Goal: Contribute content: Contribute content

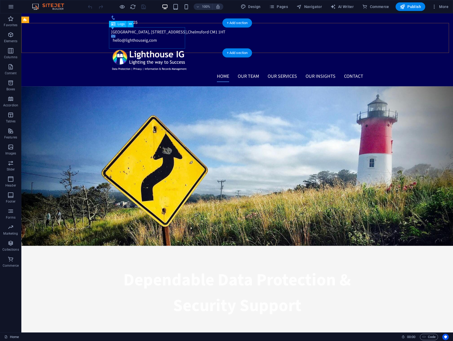
click at [160, 49] on div at bounding box center [237, 59] width 252 height 21
select select "px"
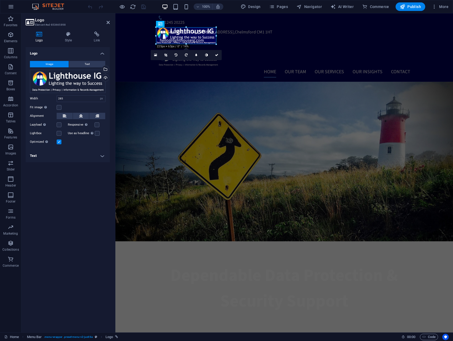
drag, startPoint x: 195, startPoint y: 49, endPoint x: 198, endPoint y: 45, distance: 5.0
click at [89, 6] on icon "undo" at bounding box center [90, 7] width 6 height 6
type input "285"
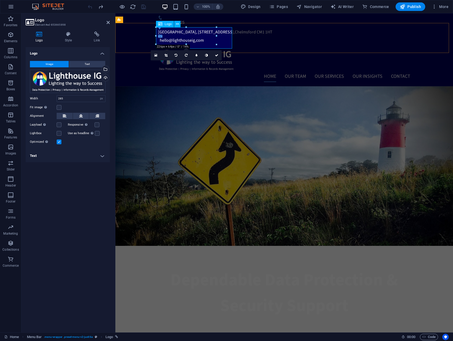
click at [202, 49] on div at bounding box center [284, 59] width 252 height 21
click at [168, 56] on link at bounding box center [166, 55] width 10 height 10
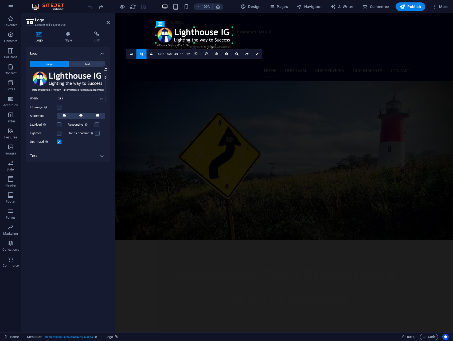
drag, startPoint x: 194, startPoint y: 48, endPoint x: 195, endPoint y: 43, distance: 5.6
click at [195, 43] on div at bounding box center [194, 43] width 76 height 2
click at [257, 53] on icon at bounding box center [257, 53] width 3 height 3
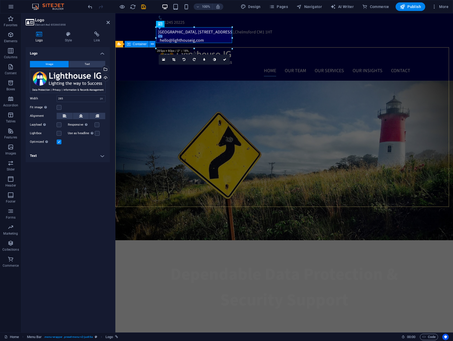
click at [150, 240] on div "Dependable Data Protection & Security Support Lighting the way to your success …" at bounding box center [284, 298] width 338 height 116
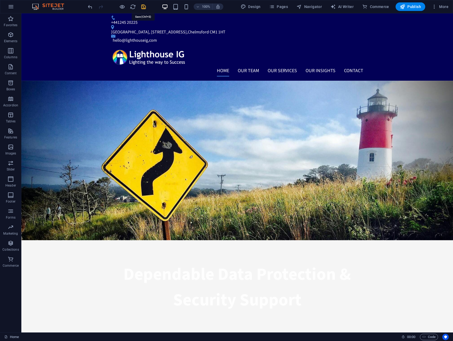
click at [145, 8] on icon "save" at bounding box center [144, 7] width 6 height 6
click at [286, 7] on span "Pages" at bounding box center [278, 6] width 19 height 5
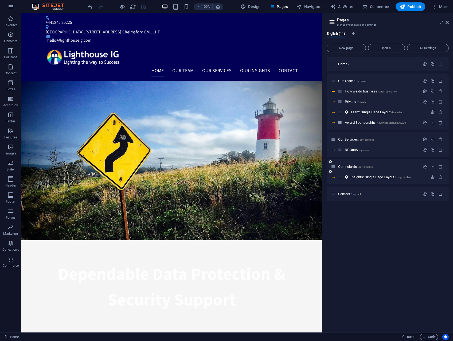
click at [383, 162] on div "Our insights /our-insights" at bounding box center [388, 166] width 122 height 15
click at [379, 167] on p "Our insights /our-insights" at bounding box center [378, 166] width 80 height 3
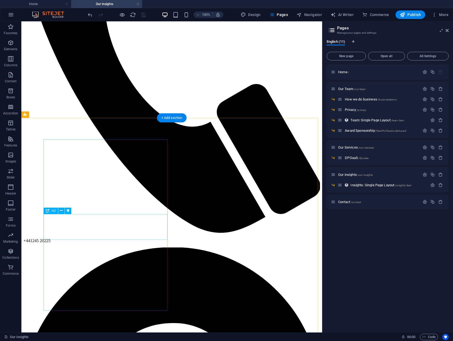
scroll to position [241, 0]
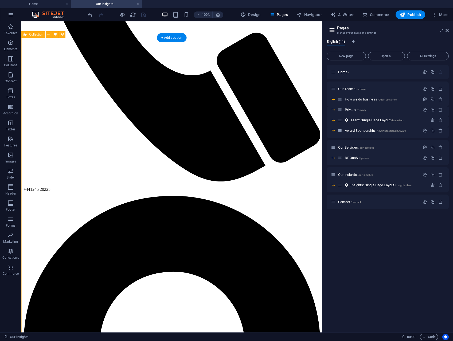
click at [47, 57] on icon at bounding box center [48, 56] width 4 height 6
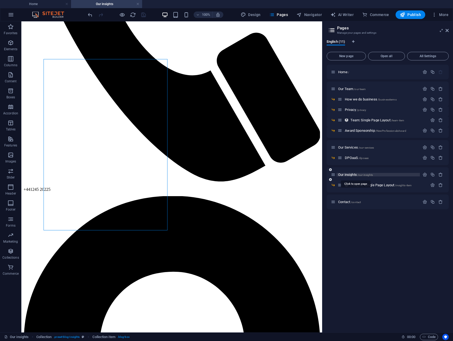
click at [365, 176] on span "/our-insights" at bounding box center [366, 175] width 16 height 3
click at [15, 255] on span "Collections" at bounding box center [10, 254] width 21 height 13
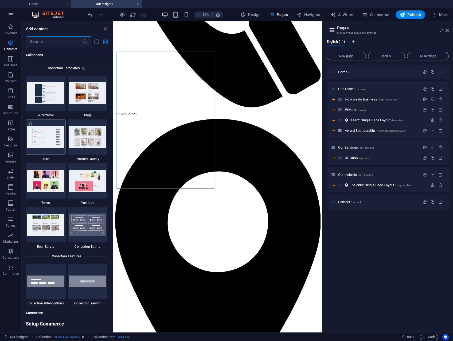
scroll to position [4894, 0]
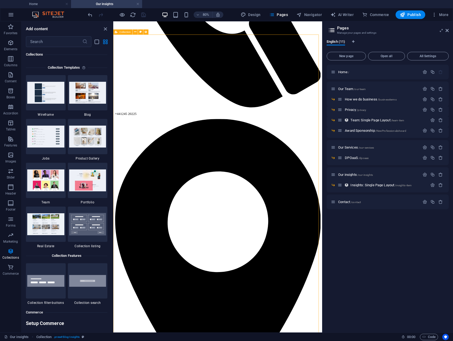
click at [121, 32] on span "Collection" at bounding box center [124, 31] width 11 height 3
click at [121, 32] on div "Collection" at bounding box center [122, 31] width 19 height 5
select select "columns.publishing_date_DESC"
select select "columns.status"
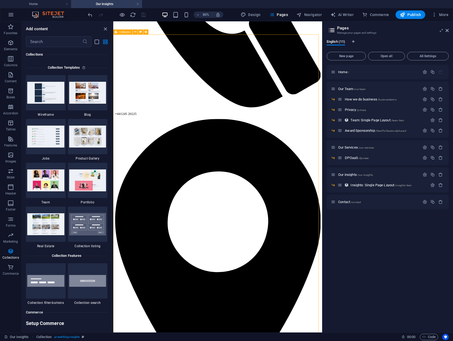
select select "columns.publishing_date"
select select "past"
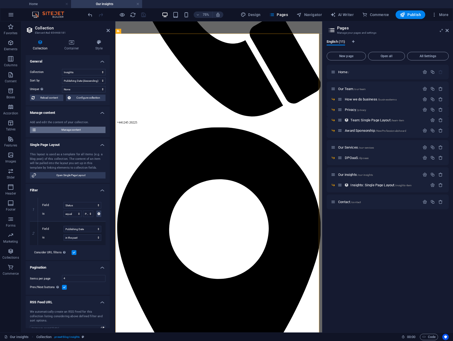
click at [82, 130] on span "Manage content" at bounding box center [71, 130] width 66 height 6
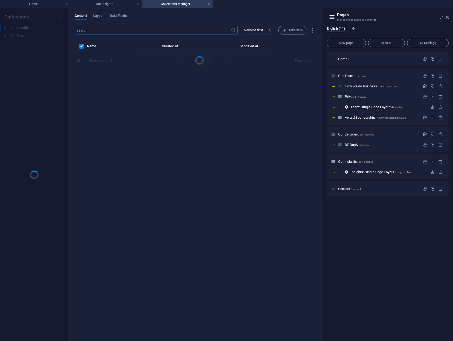
scroll to position [0, 0]
select select "columns.publishing_date_DESC"
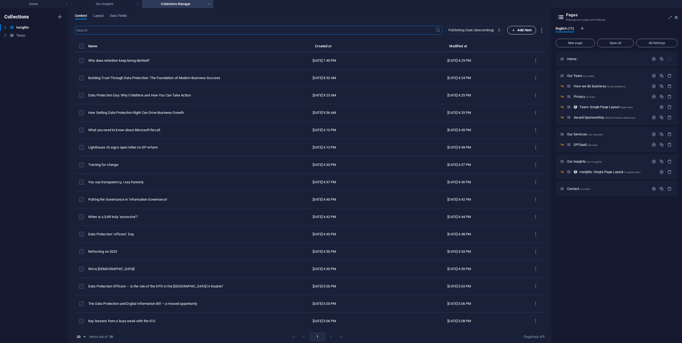
click at [453, 32] on span "Add Item" at bounding box center [522, 30] width 20 height 6
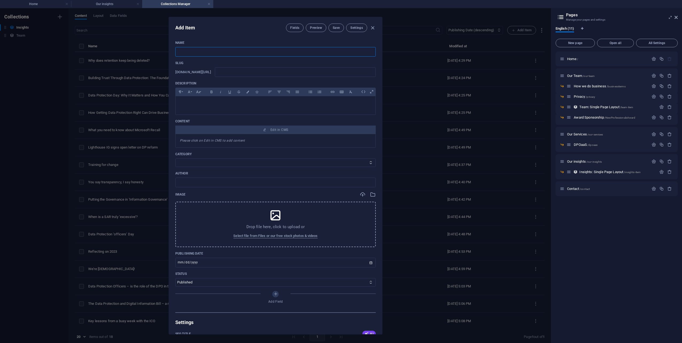
click at [207, 51] on input "text" at bounding box center [275, 52] width 201 height 10
paste input "The 'data' bit of Data Protection"
type input "The 'data' bit of Data Protection"
type input "the-data-bit-of-data-protection"
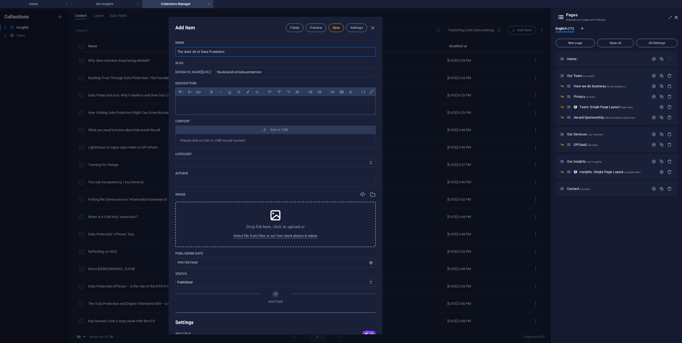
type input "The 'data' bit of Data Protection"
click at [207, 101] on p at bounding box center [275, 103] width 191 height 5
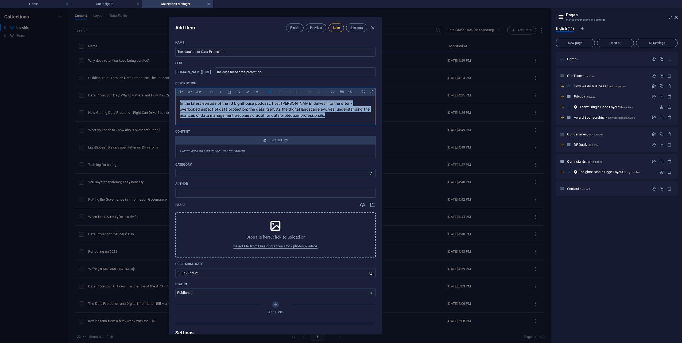
drag, startPoint x: 335, startPoint y: 116, endPoint x: 164, endPoint y: 99, distance: 172.2
click at [164, 99] on div "Add Item Fields Preview Save Settings Name The 'data' bit of Data Protection ​ …" at bounding box center [275, 175] width 551 height 335
click at [349, 92] on icon "button" at bounding box center [351, 92] width 5 height 6
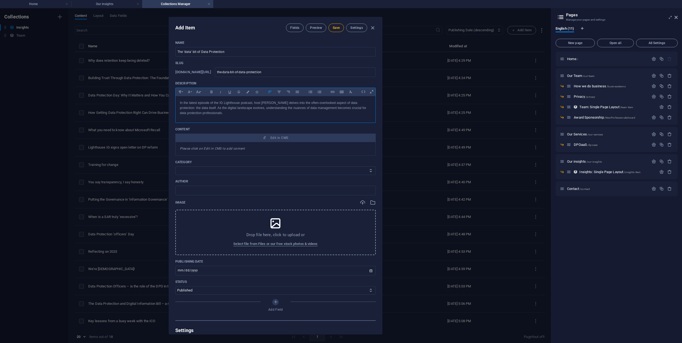
click at [230, 116] on div "In the latest episode of the IG Lighthouse podcast, host [PERSON_NAME] delves i…" at bounding box center [276, 108] width 200 height 24
click at [265, 147] on div "Please click on Edit in CMS to add content" at bounding box center [275, 149] width 201 height 14
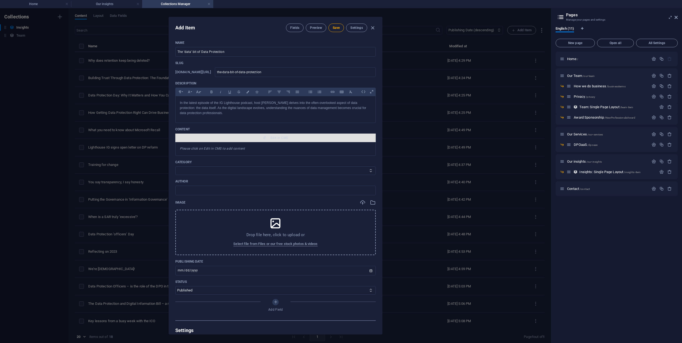
click at [271, 139] on span "Edit in CMS" at bounding box center [280, 138] width 18 height 4
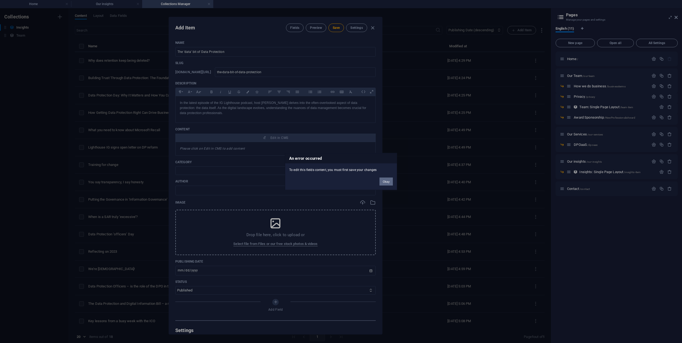
click at [389, 179] on button "Okay" at bounding box center [386, 182] width 13 height 8
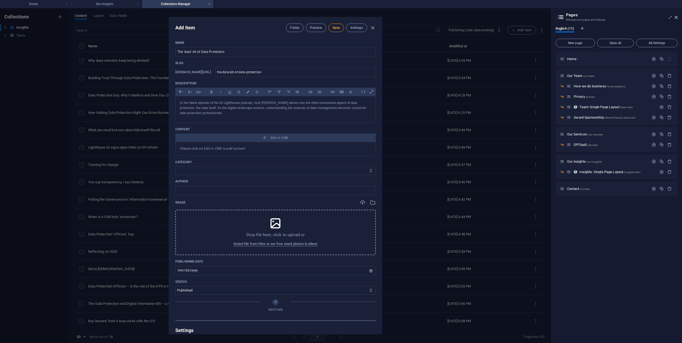
click at [318, 161] on p "Category" at bounding box center [275, 162] width 201 height 4
click at [219, 167] on select "Data Protection Records Management Cyber Security Freedom of Information UK EU …" at bounding box center [275, 171] width 201 height 9
select select "Data Protection"
click at [175, 167] on select "Data Protection Records Management Cyber Security Freedom of Information UK EU …" at bounding box center [275, 171] width 201 height 9
click at [235, 191] on input "text" at bounding box center [275, 191] width 201 height 10
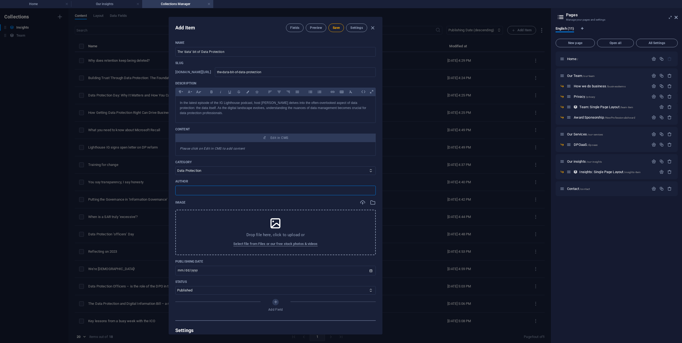
type input "[PERSON_NAME]"
click at [260, 218] on div "Drop file here, click to upload or Select file from Files or our free stock pho…" at bounding box center [275, 232] width 201 height 45
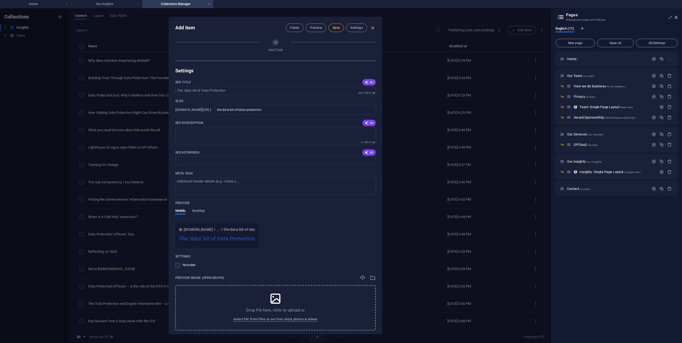
scroll to position [287, 0]
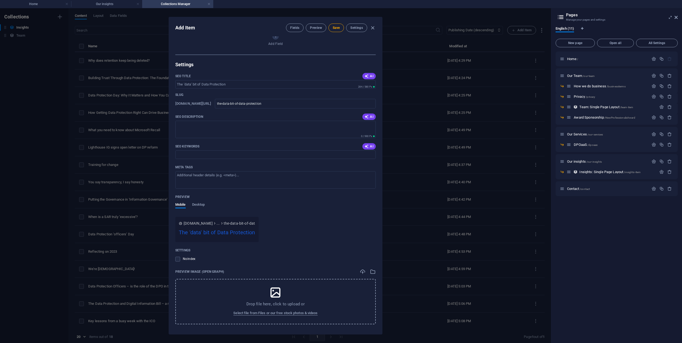
click at [261, 292] on div "Drop file here, click to upload or Select file from Files or our free stock pho…" at bounding box center [275, 301] width 201 height 45
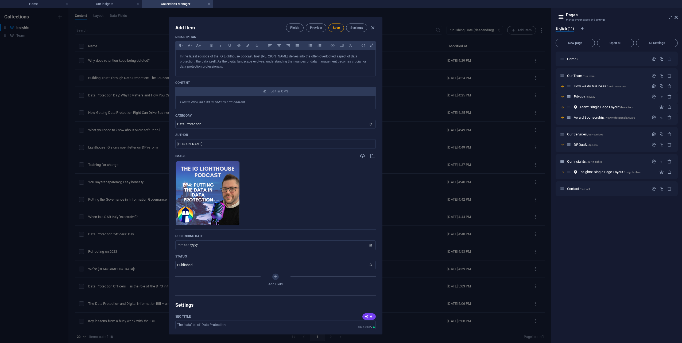
scroll to position [0, 0]
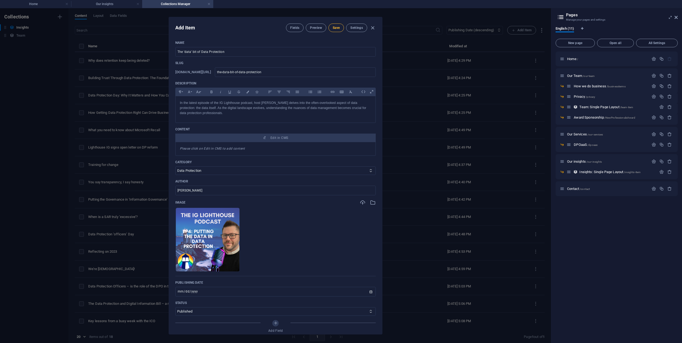
click at [335, 29] on span "Save" at bounding box center [336, 28] width 7 height 4
type input "the-data-bit-of-data-protection"
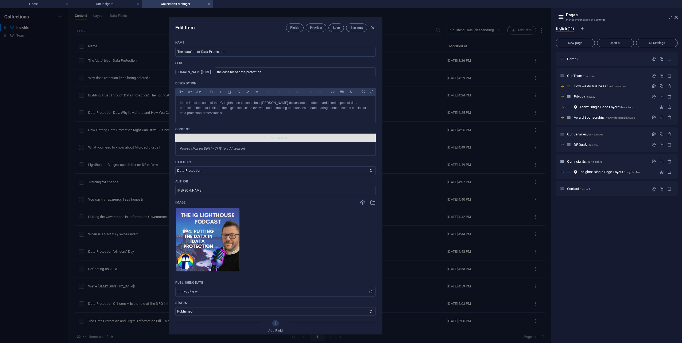
click at [274, 134] on button "Edit in CMS" at bounding box center [275, 138] width 201 height 9
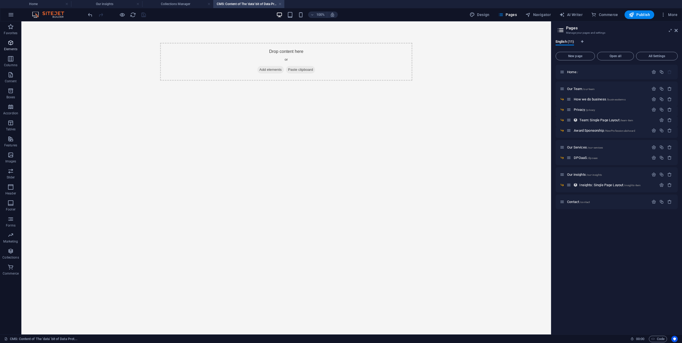
click at [12, 44] on icon "button" at bounding box center [10, 43] width 6 height 6
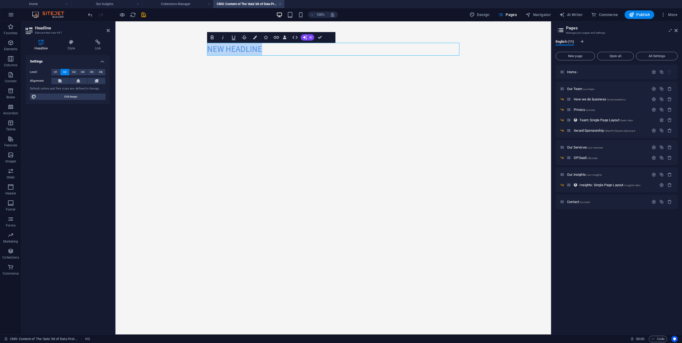
click at [258, 50] on h2 "New headline" at bounding box center [333, 49] width 252 height 13
click at [91, 15] on icon "undo" at bounding box center [90, 15] width 6 height 6
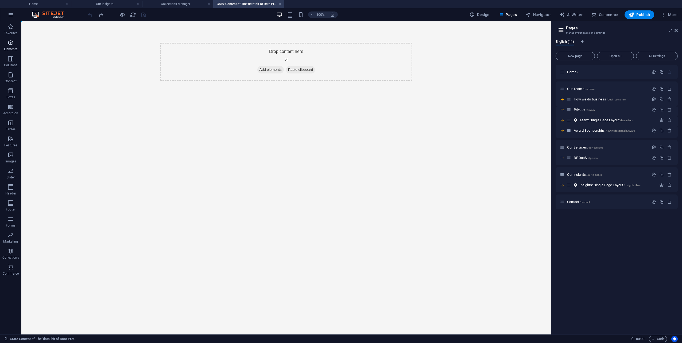
click at [15, 45] on span "Elements" at bounding box center [10, 46] width 21 height 13
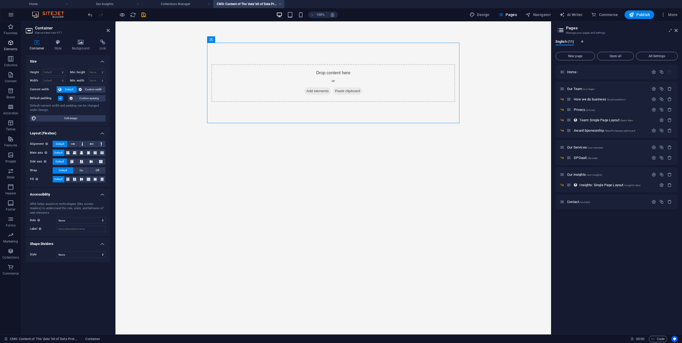
click at [13, 47] on span "Elements" at bounding box center [10, 46] width 21 height 13
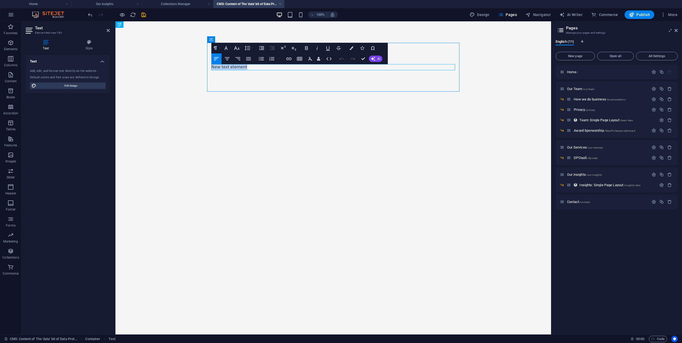
click at [236, 66] on p "New text element" at bounding box center [333, 67] width 244 height 6
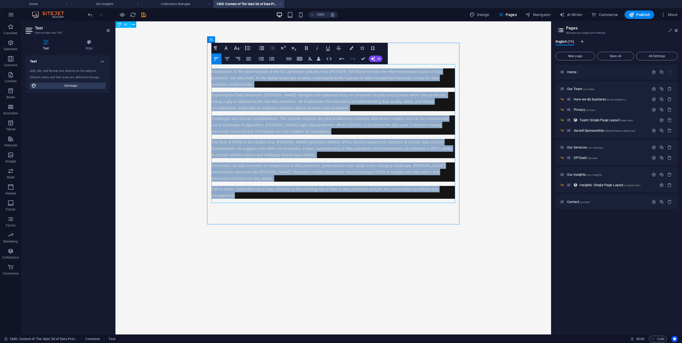
drag, startPoint x: 241, startPoint y: 196, endPoint x: 274, endPoint y: 80, distance: 120.6
click at [204, 72] on div "Introduction: In the latest episode of the IG Lighthouse podcast, host Scott Sa…" at bounding box center [333, 133] width 261 height 225
click at [310, 58] on icon "button" at bounding box center [310, 59] width 6 height 6
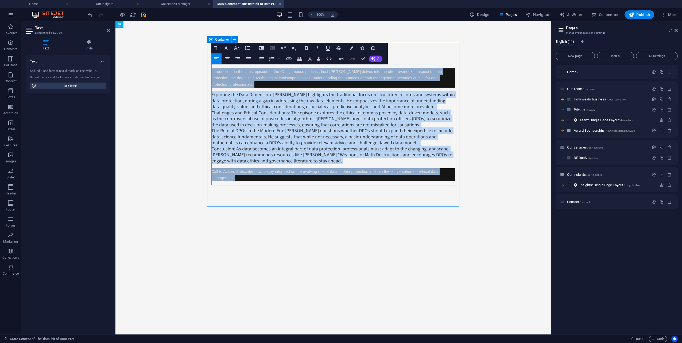
drag, startPoint x: 266, startPoint y: 113, endPoint x: 265, endPoint y: 110, distance: 3.3
click at [266, 113] on p "Challenges and Ethical Considerations: The episode explores the ethical dilemma…" at bounding box center [333, 119] width 244 height 18
click at [259, 87] on p "Introduction: In the latest episode of the IG Lighthouse podcast, host Scott Sa…" at bounding box center [333, 77] width 244 height 19
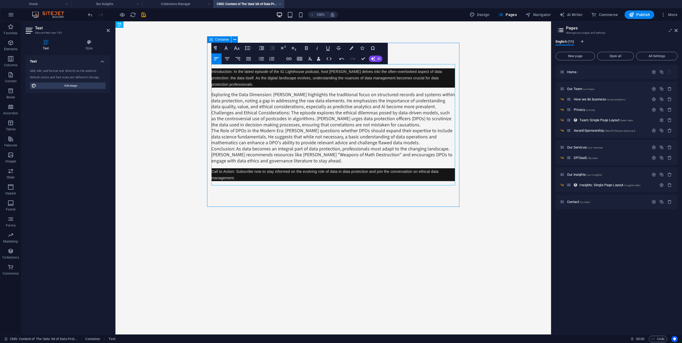
click at [240, 181] on div "Introduction: In the latest episode of the IG Lighthouse podcast, host Scott Sa…" at bounding box center [333, 124] width 244 height 113
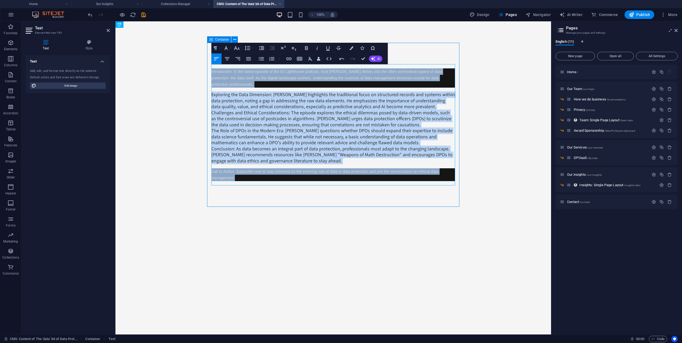
drag, startPoint x: 242, startPoint y: 180, endPoint x: 211, endPoint y: 68, distance: 115.3
click at [211, 68] on div "Introduction: In the latest episode of the IG Lighthouse podcast, host Scott Sa…" at bounding box center [333, 124] width 244 height 113
click at [312, 59] on icon "button" at bounding box center [310, 59] width 6 height 6
click at [309, 59] on icon "button" at bounding box center [311, 59] width 4 height 4
click at [252, 80] on p "Introduction: In the latest episode of the IG Lighthouse podcast, host Scott Sa…" at bounding box center [333, 77] width 244 height 19
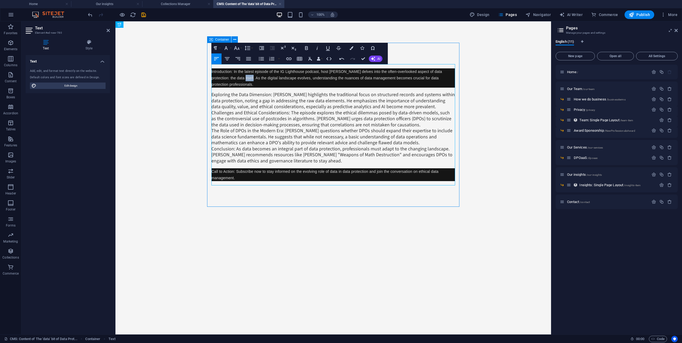
click at [252, 80] on p "Introduction: In the latest episode of the IG Lighthouse podcast, host Scott Sa…" at bounding box center [333, 77] width 244 height 19
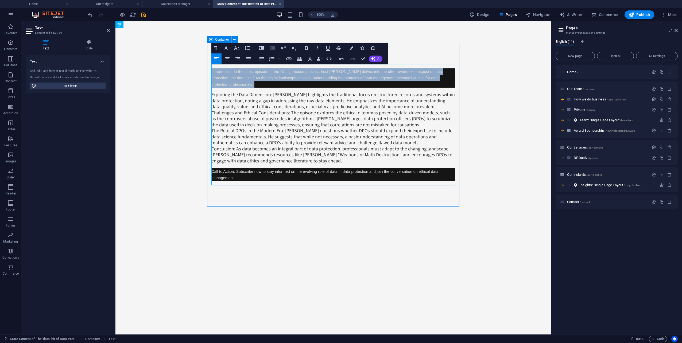
click at [252, 80] on p "Introduction: In the latest episode of the IG Lighthouse podcast, host Scott Sa…" at bounding box center [333, 77] width 244 height 19
click at [310, 57] on icon "button" at bounding box center [310, 59] width 6 height 6
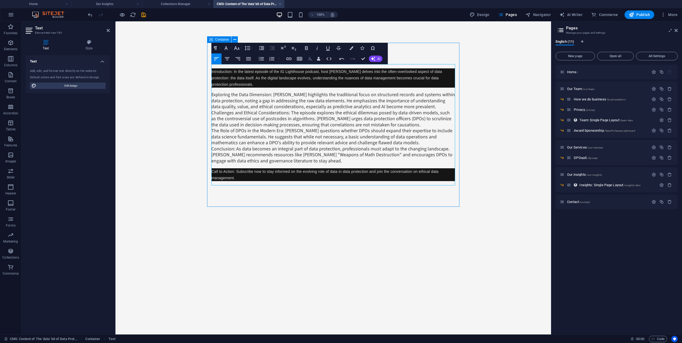
click at [310, 57] on icon "button" at bounding box center [310, 59] width 6 height 6
click at [261, 91] on div "Introduction: In the latest episode of the IG Lighthouse podcast, host Scott Sa…" at bounding box center [333, 124] width 244 height 113
click at [237, 178] on p "Call to Action: Subscribe now to stay informed on the evolving role of data in …" at bounding box center [333, 174] width 244 height 13
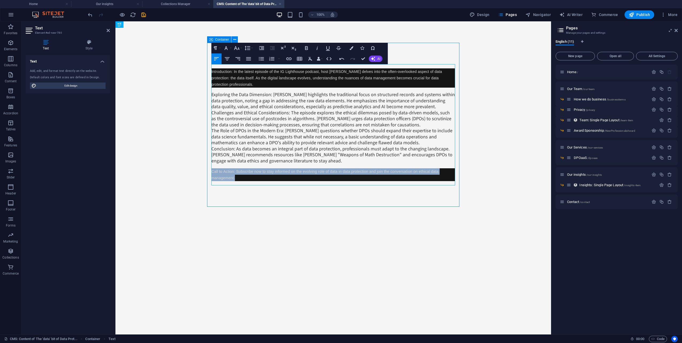
click at [237, 178] on p "Call to Action: Subscribe now to stay informed on the evolving role of data in …" at bounding box center [333, 174] width 244 height 13
click at [312, 57] on icon "button" at bounding box center [310, 59] width 6 height 6
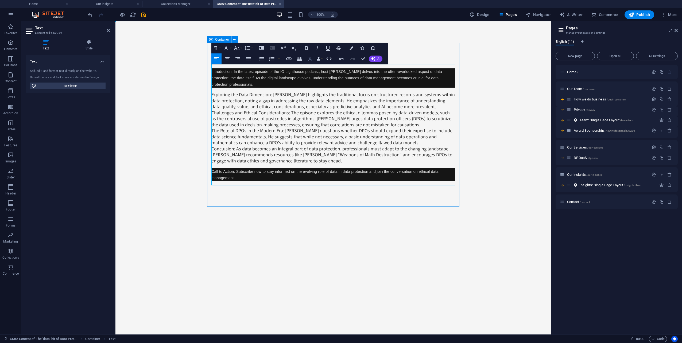
click at [312, 57] on icon "button" at bounding box center [310, 59] width 6 height 6
click at [302, 140] on p "The Role of DPOs in the Modern Era: Scott questions whether DPOs should expand …" at bounding box center [333, 137] width 244 height 18
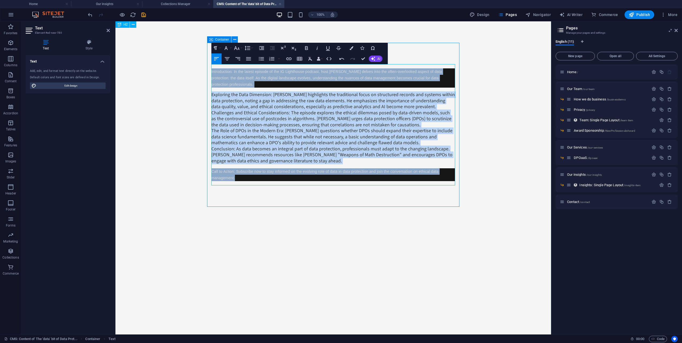
drag, startPoint x: 246, startPoint y: 181, endPoint x: 209, endPoint y: 70, distance: 116.8
click at [209, 70] on div "Introduction: In the latest episode of the IG Lighthouse podcast, host Scott Sa…" at bounding box center [333, 125] width 252 height 164
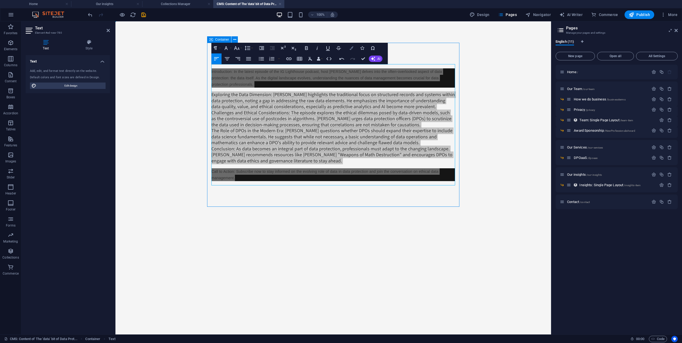
click at [352, 50] on button "Colors" at bounding box center [351, 48] width 10 height 11
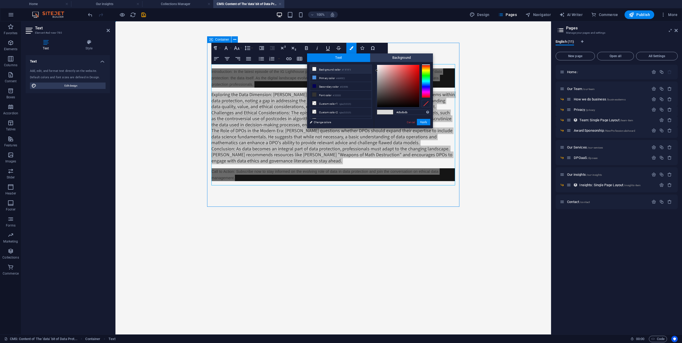
click at [313, 69] on icon at bounding box center [315, 69] width 4 height 4
type input "#f5f5f5"
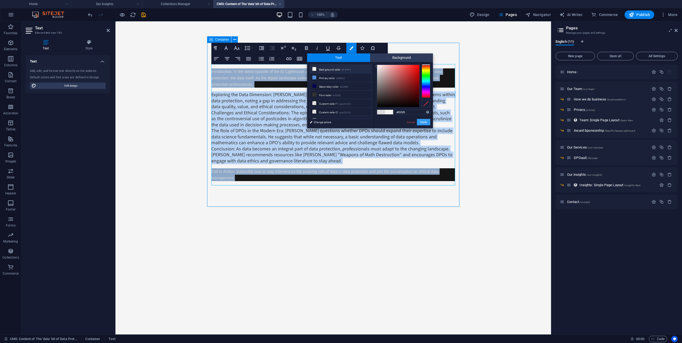
click at [422, 125] on button "Apply" at bounding box center [423, 122] width 13 height 6
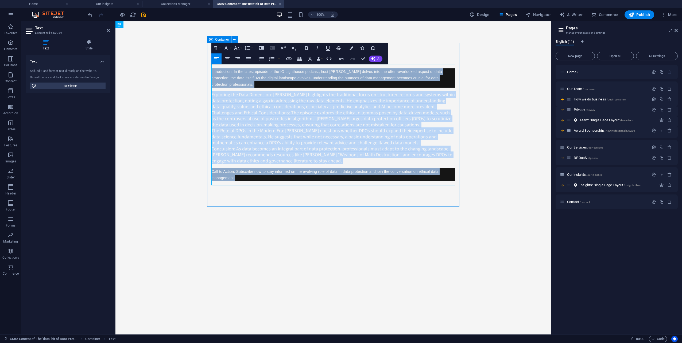
click at [305, 130] on span "The Role of DPOs in the Modern Era: Scott questions whether DPOs should expand …" at bounding box center [331, 137] width 241 height 19
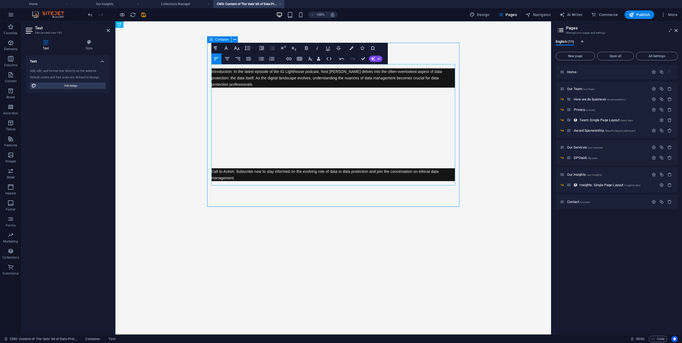
click at [245, 84] on span "Introduction: In the latest episode of the IG Lighthouse podcast, host Scott Sa…" at bounding box center [326, 78] width 231 height 17
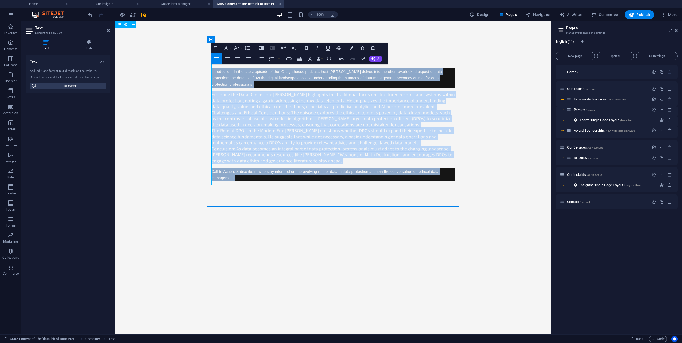
drag, startPoint x: 242, startPoint y: 180, endPoint x: 199, endPoint y: 74, distance: 114.9
click at [199, 74] on body "Skip to main content Introduction: In the latest episode of the IG Lighthouse p…" at bounding box center [333, 124] width 436 height 207
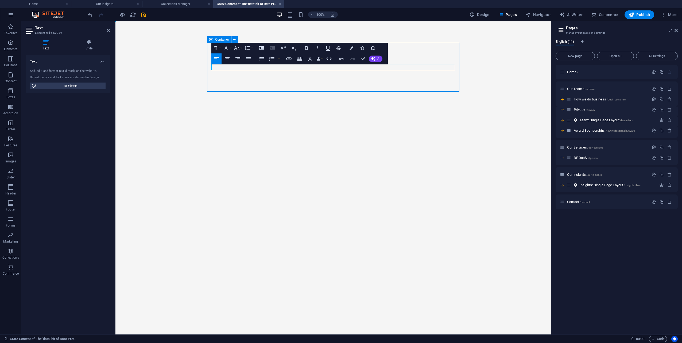
click at [333, 113] on html "Skip to main content" at bounding box center [333, 67] width 436 height 92
click at [348, 91] on div at bounding box center [333, 67] width 252 height 49
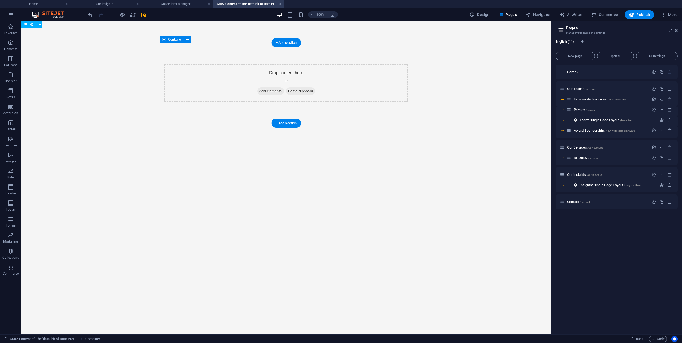
click at [215, 72] on div "Drop content here or Add elements Paste clipboard" at bounding box center [286, 83] width 244 height 38
click at [11, 44] on icon "button" at bounding box center [10, 43] width 6 height 6
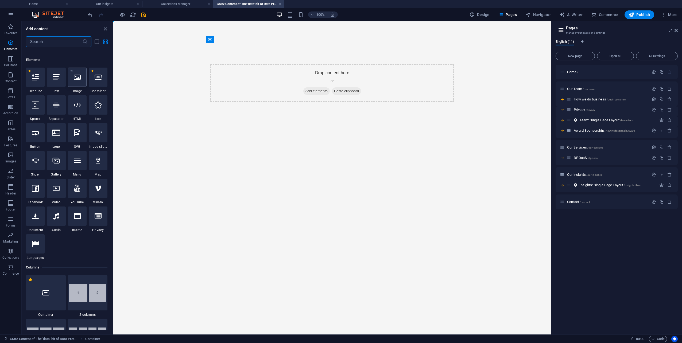
scroll to position [57, 0]
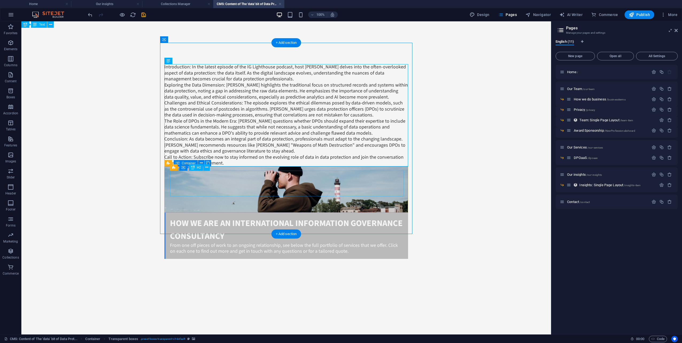
click at [260, 217] on div "How We are an international Information Governance Consultancy" at bounding box center [287, 230] width 234 height 26
click at [271, 243] on div "From one off pieces of work to an ongoing relationship, see below the full port…" at bounding box center [287, 249] width 234 height 12
click at [278, 217] on div "How We are an international Information Governance Consultancy" at bounding box center [287, 230] width 234 height 26
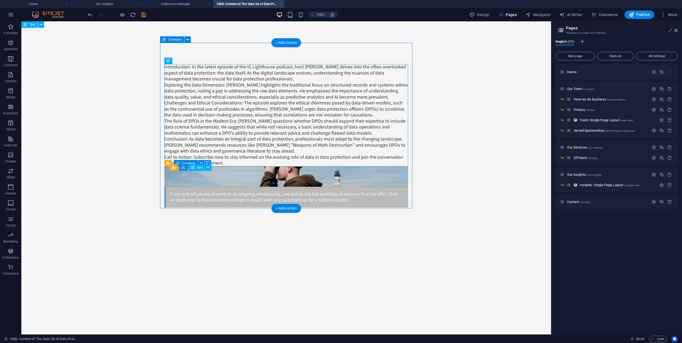
click at [267, 191] on div "From one off pieces of work to an ongoing relationship, see below the full port…" at bounding box center [287, 197] width 234 height 12
click at [269, 187] on div "From one off pieces of work to an ongoing relationship, see below the full port…" at bounding box center [286, 197] width 244 height 21
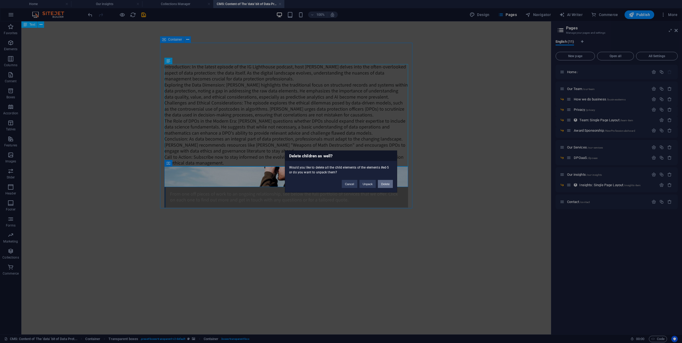
click at [383, 185] on button "Delete" at bounding box center [385, 184] width 15 height 8
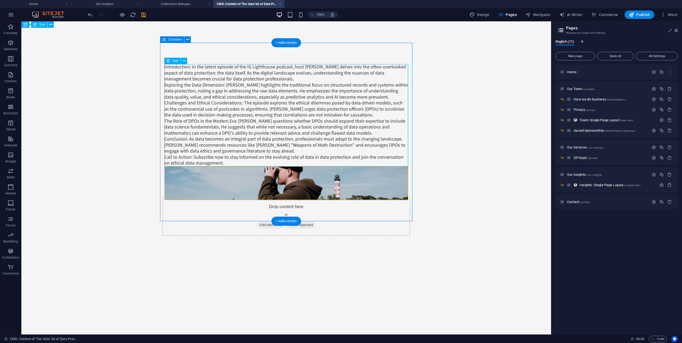
click at [302, 198] on div "Drop content here or Add elements Paste clipboard" at bounding box center [286, 217] width 248 height 38
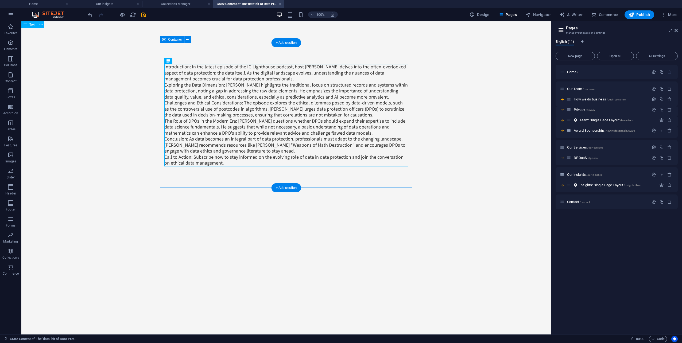
click at [299, 171] on div "Introduction: In the latest episode of the IG Lighthouse podcast, host Scott Sa…" at bounding box center [286, 115] width 252 height 145
click at [238, 171] on div "Introduction: In the latest episode of the IG Lighthouse podcast, host Scott Sa…" at bounding box center [286, 115] width 252 height 145
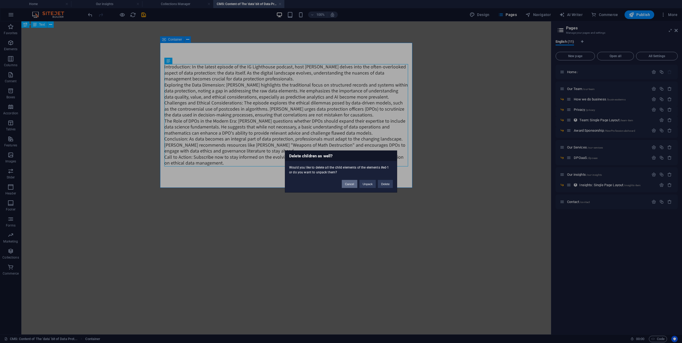
click at [352, 185] on button "Cancel" at bounding box center [350, 184] width 16 height 8
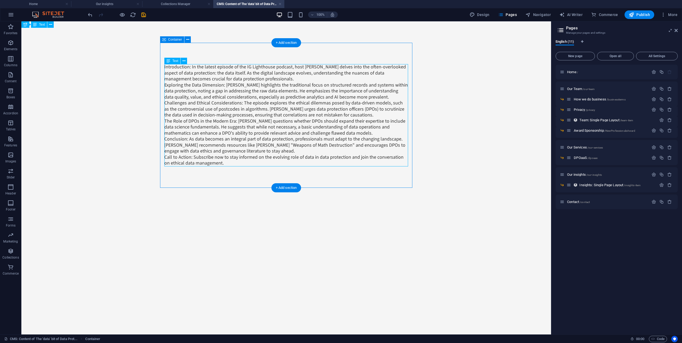
click at [277, 73] on div "Introduction: In the latest episode of the IG Lighthouse podcast, host Scott Sa…" at bounding box center [286, 115] width 244 height 102
click at [303, 79] on div "Introduction: In the latest episode of the IG Lighthouse podcast, host Scott Sa…" at bounding box center [286, 115] width 244 height 102
click at [192, 77] on div "Introduction: In the latest episode of the IG Lighthouse podcast, host Scott Sa…" at bounding box center [286, 115] width 244 height 102
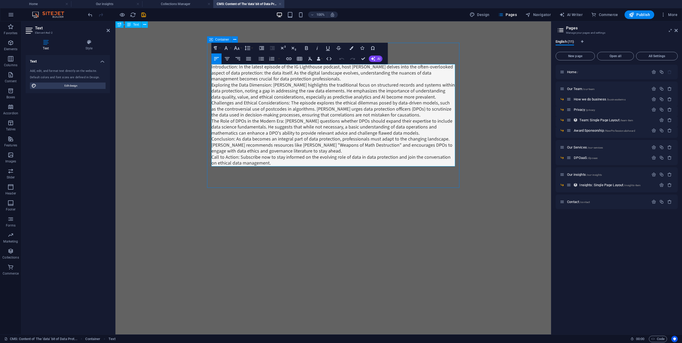
click at [252, 78] on p "Introduction: In the latest episode of the IG Lighthouse podcast, host Scott Sa…" at bounding box center [333, 73] width 244 height 18
click at [330, 82] on p "Exploring the Data Dimension: Scott highlights the traditional focus on structu…" at bounding box center [333, 91] width 244 height 18
click at [337, 79] on p "Introduction: In the latest episode of the IG Lighthouse podcast, host Scott Sa…" at bounding box center [333, 73] width 244 height 18
click at [339, 79] on p "Introduction: In the latest episode of the IG Lighthouse podcast, host Scott Sa…" at bounding box center [333, 73] width 244 height 18
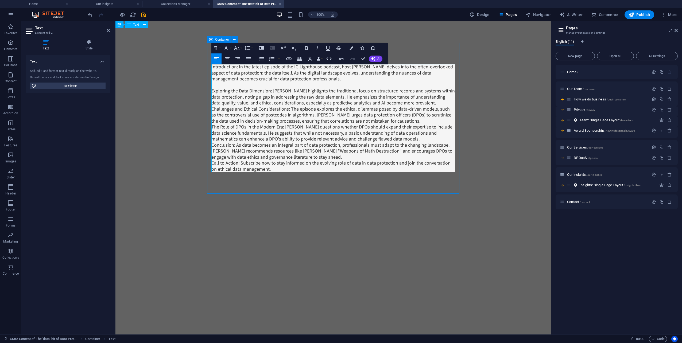
click at [430, 102] on p "Exploring the Data Dimension: Scott highlights the traditional focus on structu…" at bounding box center [333, 97] width 244 height 18
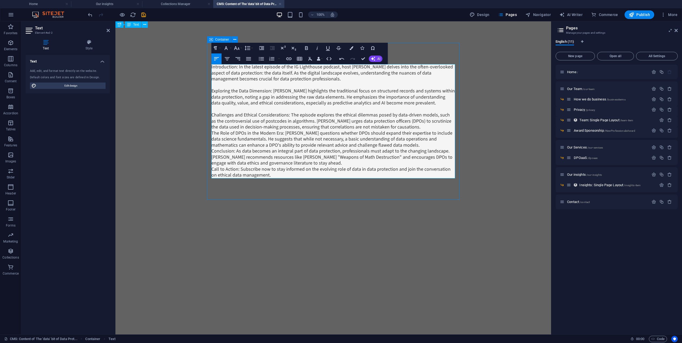
click at [399, 125] on p "Challenges and Ethical Considerations: The episode explores the ethical dilemma…" at bounding box center [333, 121] width 244 height 18
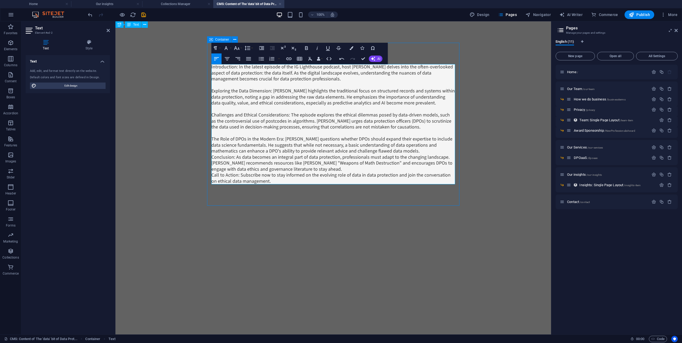
click at [387, 152] on p "The Role of DPOs in the Modern Era: Scott questions whether DPOs should expand …" at bounding box center [333, 145] width 244 height 18
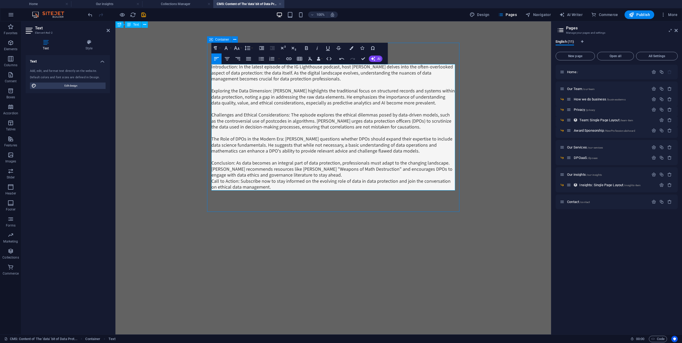
click at [335, 175] on p "Conclusion: As data becomes an integral part of data protection, professionals …" at bounding box center [333, 169] width 244 height 18
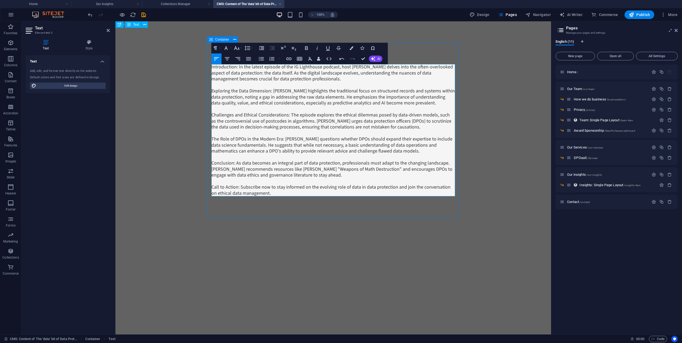
click at [277, 190] on p "Call to Action: Subscribe now to stay informed on the evolving role of data in …" at bounding box center [333, 190] width 244 height 12
drag, startPoint x: 238, startPoint y: 67, endPoint x: 207, endPoint y: 65, distance: 31.3
click at [207, 65] on div "Introduction: In the latest episode of the IG Lighthouse podcast, host Scott Sa…" at bounding box center [333, 130] width 252 height 175
click at [319, 80] on p "In the latest episode of the IG Lighthouse podcast, host [PERSON_NAME] delves i…" at bounding box center [333, 73] width 244 height 18
click at [250, 72] on p "In the latest episode of the IG Lighthouse podcast, host [PERSON_NAME] delves i…" at bounding box center [333, 73] width 244 height 18
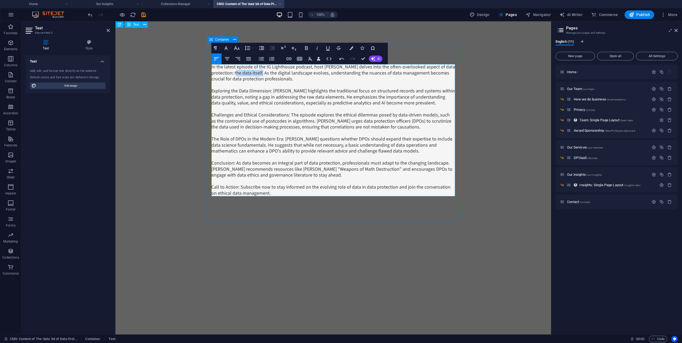
drag, startPoint x: 261, startPoint y: 72, endPoint x: 235, endPoint y: 73, distance: 26.8
click at [235, 73] on p "In the latest episode of the IG Lighthouse podcast, host [PERSON_NAME] delves i…" at bounding box center [333, 73] width 244 height 18
click at [326, 80] on p "In the latest episode of the IG Lighthouse podcast, host Scott Sammons delves i…" at bounding box center [333, 73] width 244 height 18
drag, startPoint x: 274, startPoint y: 90, endPoint x: 208, endPoint y: 89, distance: 65.5
click at [208, 89] on div "In the latest episode of the IG Lighthouse podcast, host Scott Sammons delves i…" at bounding box center [333, 130] width 252 height 175
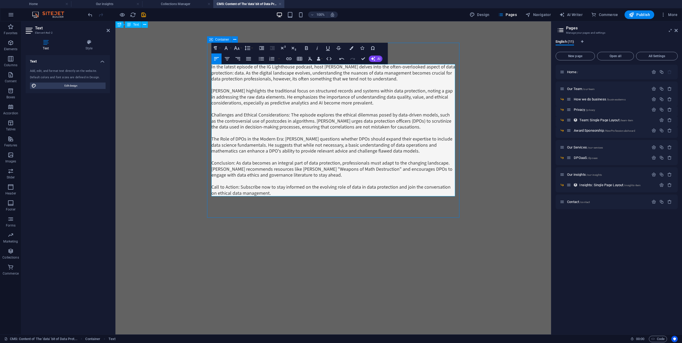
click at [367, 103] on p "Scott highlights the traditional focus on structured records and systems within…" at bounding box center [333, 97] width 244 height 18
drag, startPoint x: 290, startPoint y: 114, endPoint x: 207, endPoint y: 112, distance: 83.5
click at [207, 112] on div "In the latest episode of the IG Lighthouse podcast, host Scott Sammons delves i…" at bounding box center [333, 130] width 261 height 218
click at [272, 117] on p "Challenges and Ethical Considerations: The episode explores the ethical dilemma…" at bounding box center [333, 121] width 244 height 18
click at [289, 116] on p "Challenges and Ethical Considerations: The episode explores the ethical dilemma…" at bounding box center [333, 121] width 244 height 18
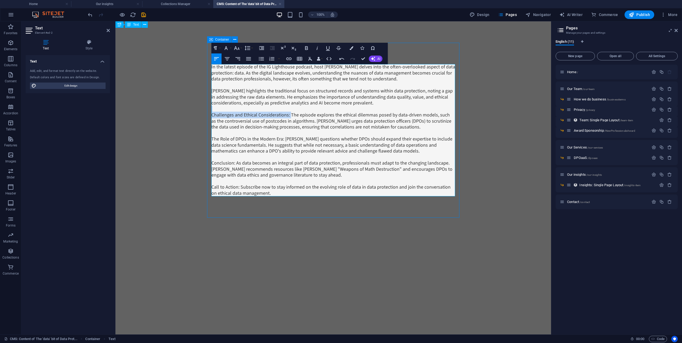
drag, startPoint x: 290, startPoint y: 116, endPoint x: 288, endPoint y: 120, distance: 4.2
click at [290, 116] on p "Challenges and Ethical Considerations: The episode explores the ethical dilemma…" at bounding box center [333, 121] width 244 height 18
click at [288, 121] on p "Challenges and Ethical Considerations: The episode explores the ethical dilemma…" at bounding box center [333, 121] width 244 height 18
drag, startPoint x: 290, startPoint y: 115, endPoint x: 211, endPoint y: 116, distance: 79.4
click at [211, 116] on div "In the latest episode of the IG Lighthouse podcast, host Scott Sammons delves i…" at bounding box center [333, 130] width 252 height 175
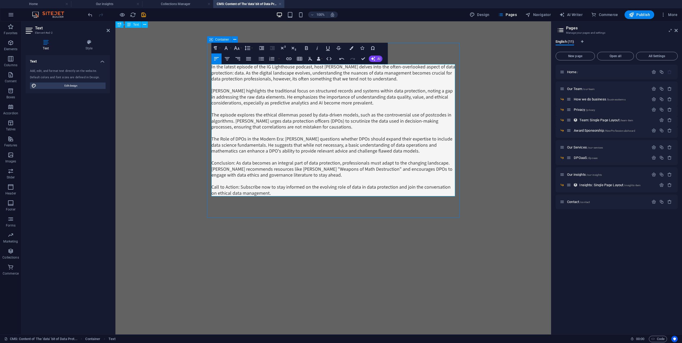
click at [328, 126] on p "The episode explores the ethical dilemmas posed by data-driven models, such as …" at bounding box center [333, 121] width 244 height 18
click at [422, 114] on p "The episode explores the ethical dilemmas posed by data-driven models, such as …" at bounding box center [333, 121] width 244 height 18
click at [415, 113] on p "The episode explores the ethical dilemmas posed by data-driven models, such as …" at bounding box center [333, 121] width 244 height 18
click at [402, 130] on p at bounding box center [333, 133] width 244 height 6
click at [342, 125] on p "The episode explores the ethical dilemmas posed by data-driven models, such as …" at bounding box center [333, 121] width 244 height 18
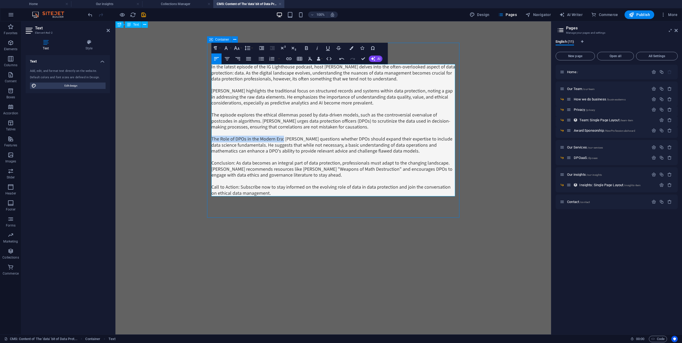
drag, startPoint x: 283, startPoint y: 139, endPoint x: 212, endPoint y: 141, distance: 71.1
click at [212, 141] on p "The Role of DPOs in the Modern Era: Scott questions whether DPOs should expand …" at bounding box center [333, 145] width 244 height 18
click at [324, 150] on p "Scott questions whether DPOs should expand their expertise to include data scie…" at bounding box center [333, 145] width 244 height 18
drag, startPoint x: 236, startPoint y: 163, endPoint x: 210, endPoint y: 166, distance: 25.8
click at [209, 166] on div "In the latest episode of the IG Lighthouse podcast, host Scott Sammons delves i…" at bounding box center [333, 130] width 252 height 175
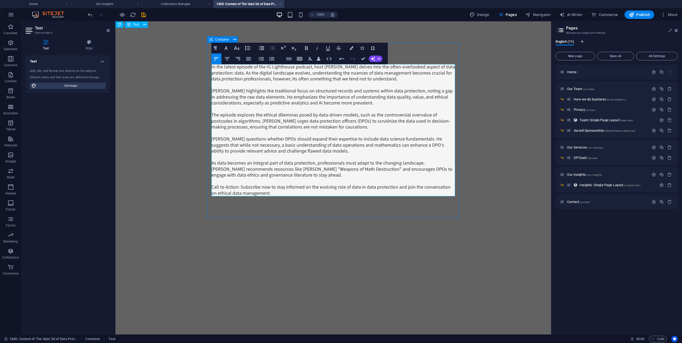
click at [327, 174] on p "As data becomes an integral part of data protection, professionals must adapt t…" at bounding box center [333, 169] width 244 height 18
drag, startPoint x: 234, startPoint y: 187, endPoint x: 200, endPoint y: 188, distance: 34.0
click at [200, 188] on body "Skip to main content In the latest episode of the IG Lighthouse podcast, host S…" at bounding box center [333, 130] width 436 height 218
click at [249, 193] on p "Subscribe now to stay informed on the evolving role of data in data protection …" at bounding box center [333, 190] width 244 height 12
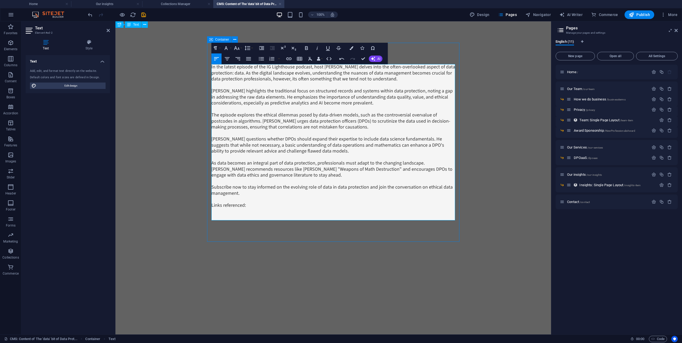
click at [226, 217] on p at bounding box center [333, 218] width 244 height 6
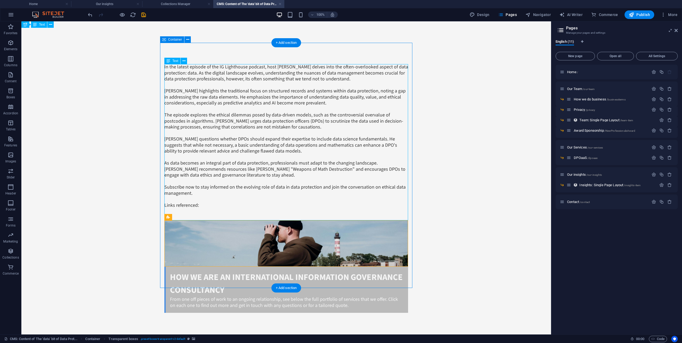
click at [189, 214] on div "In the latest episode of the IG Lighthouse podcast, host Scott Sammons delves i…" at bounding box center [286, 142] width 244 height 156
click at [187, 214] on div "In the latest episode of the IG Lighthouse podcast, host Scott Sammons delves i…" at bounding box center [286, 142] width 244 height 156
click at [287, 271] on div "How We are an international Information Governance Consultancy" at bounding box center [287, 284] width 234 height 26
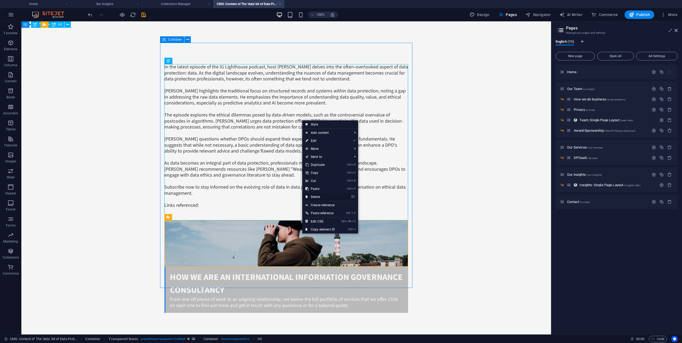
click at [324, 195] on link "⌦ Delete" at bounding box center [320, 197] width 36 height 8
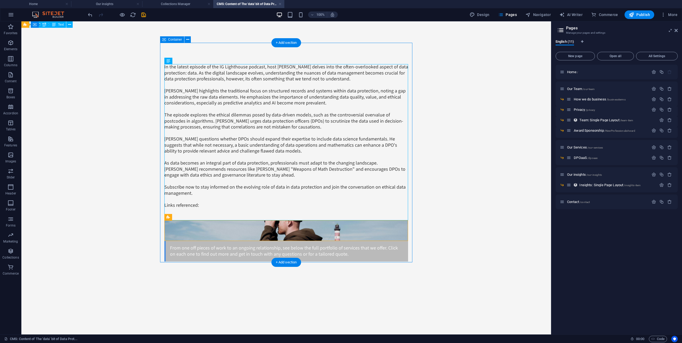
click at [212, 245] on div "From one off pieces of work to an ongoing relationship, see below the full port…" at bounding box center [287, 251] width 234 height 12
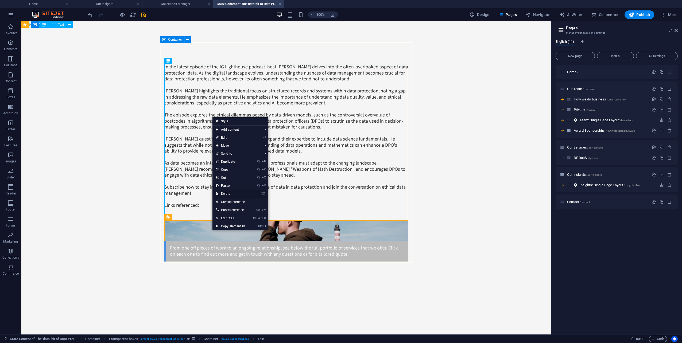
click at [239, 194] on link "⌦ Delete" at bounding box center [231, 194] width 36 height 8
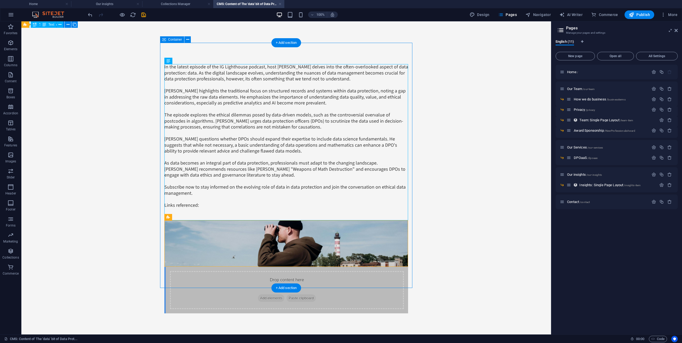
click at [194, 267] on div "Drop content here or Add elements Paste clipboard" at bounding box center [286, 290] width 244 height 47
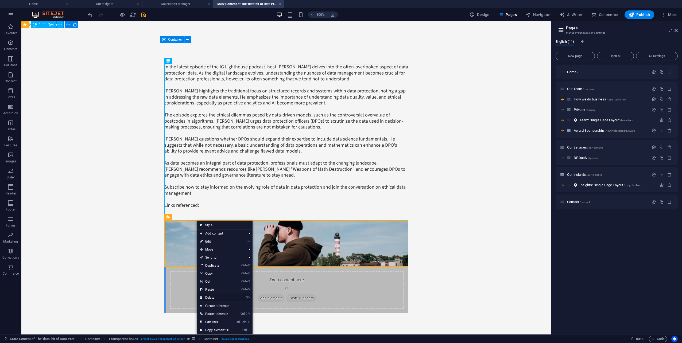
click at [214, 297] on link "⌦ Delete" at bounding box center [215, 298] width 36 height 8
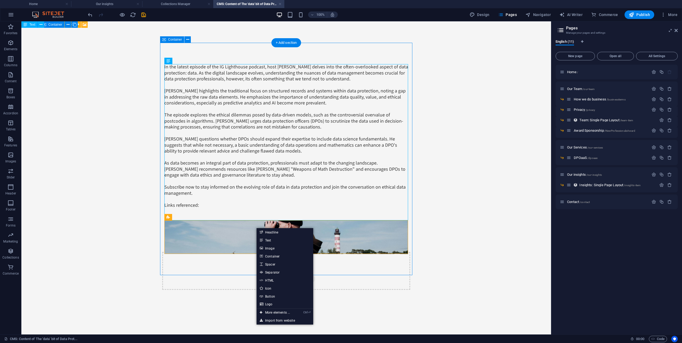
click at [237, 252] on div "Drop content here or Add elements Paste clipboard" at bounding box center [286, 271] width 248 height 38
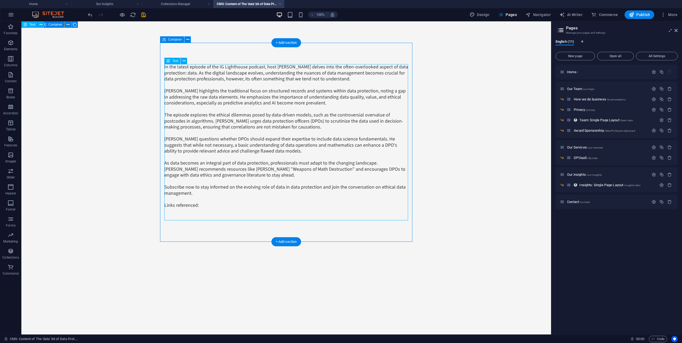
click at [217, 214] on div "In the latest episode of the IG Lighthouse podcast, host Scott Sammons delves i…" at bounding box center [286, 142] width 244 height 156
click at [194, 210] on div "In the latest episode of the IG Lighthouse podcast, host Scott Sammons delves i…" at bounding box center [286, 142] width 244 height 156
click at [200, 205] on div "In the latest episode of the IG Lighthouse podcast, host Scott Sammons delves i…" at bounding box center [286, 142] width 244 height 156
click at [202, 205] on div "In the latest episode of the IG Lighthouse podcast, host Scott Sammons delves i…" at bounding box center [286, 142] width 244 height 156
drag, startPoint x: 202, startPoint y: 205, endPoint x: 103, endPoint y: 194, distance: 99.5
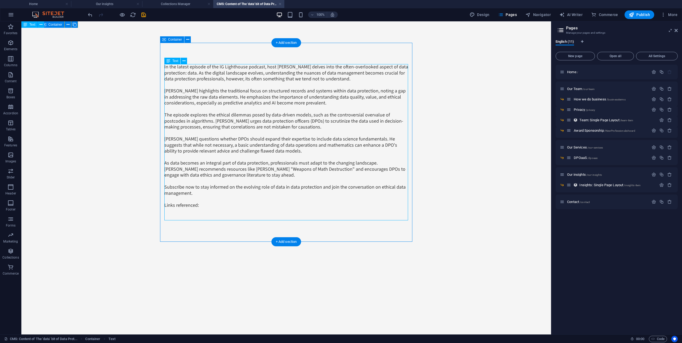
click at [202, 205] on div "In the latest episode of the IG Lighthouse podcast, host Scott Sammons delves i…" at bounding box center [286, 142] width 244 height 156
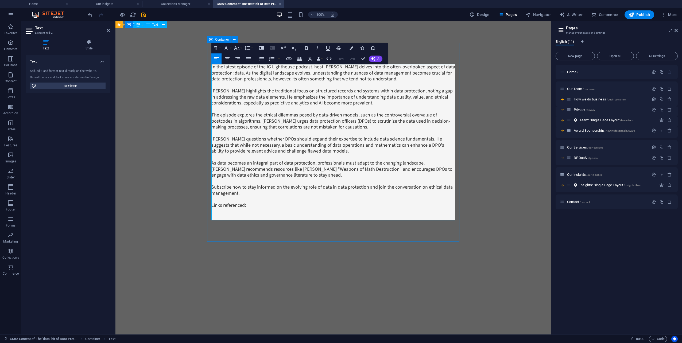
click at [197, 194] on body "Skip to main content In the latest episode of the IG Lighthouse podcast, host S…" at bounding box center [333, 142] width 436 height 242
click at [240, 190] on p "Subscribe now to stay informed on the evolving role of data in data protection …" at bounding box center [333, 190] width 244 height 12
click at [246, 206] on p "Links referenced:" at bounding box center [333, 206] width 244 height 6
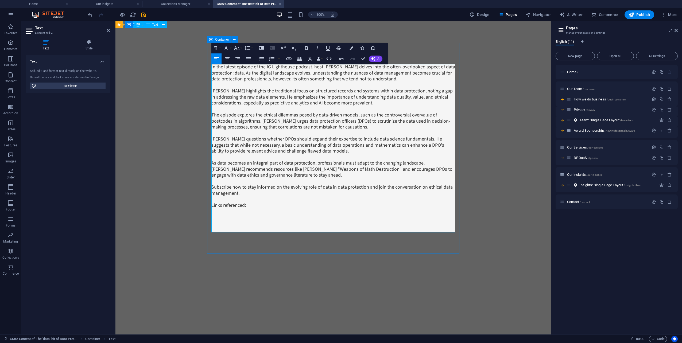
drag, startPoint x: 260, startPoint y: 191, endPoint x: 247, endPoint y: 197, distance: 14.5
click at [260, 190] on p "Subscribe now to stay informed on the evolving role of data in data protection …" at bounding box center [333, 190] width 244 height 12
click at [246, 198] on p at bounding box center [333, 199] width 244 height 6
click at [252, 204] on p "Links referenced:" at bounding box center [333, 206] width 244 height 6
click at [243, 212] on link "Spurious Correlations" at bounding box center [233, 211] width 44 height 7
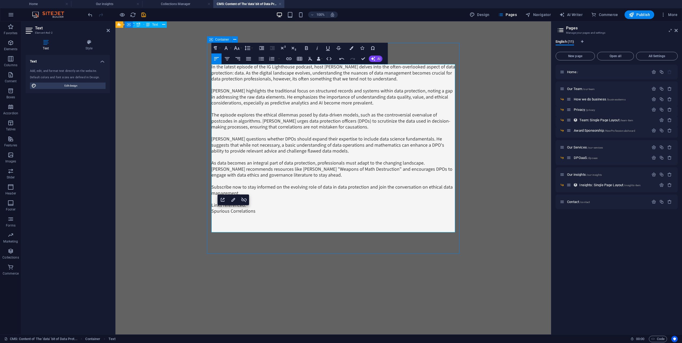
click at [272, 205] on p "Links referenced:" at bounding box center [333, 206] width 244 height 6
click at [229, 204] on p "Links referenced:" at bounding box center [333, 206] width 244 height 6
click at [260, 203] on p "Links referenced:" at bounding box center [333, 206] width 244 height 6
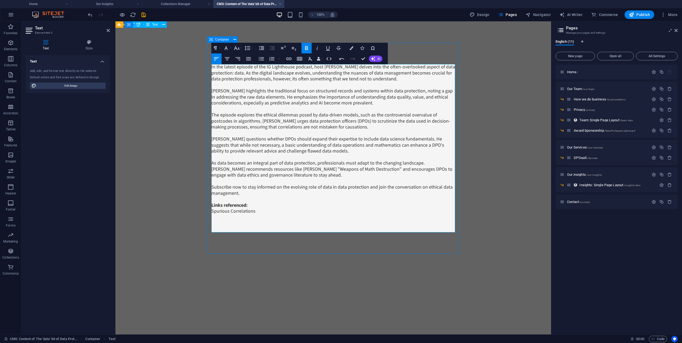
click at [260, 195] on p "Subscribe now to stay informed on the evolving role of data in data protection …" at bounding box center [333, 190] width 244 height 12
click at [453, 201] on body "Skip to main content In the latest episode of the IG Lighthouse podcast, host S…" at bounding box center [333, 148] width 436 height 254
click at [453, 213] on body "Skip to main content In the latest episode of the IG Lighthouse podcast, host S…" at bounding box center [333, 148] width 436 height 254
click at [144, 11] on div at bounding box center [117, 14] width 60 height 9
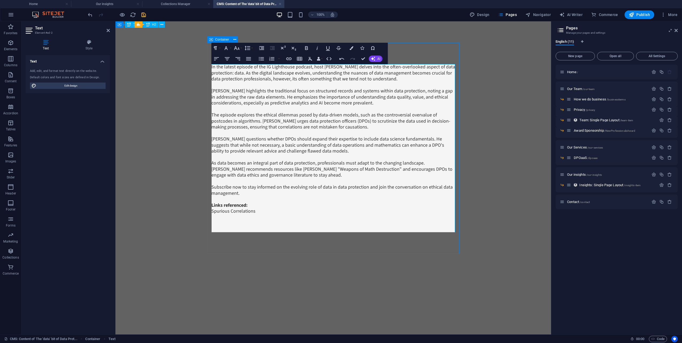
click at [144, 14] on icon "save" at bounding box center [144, 15] width 6 height 6
click at [142, 14] on icon "save" at bounding box center [144, 15] width 6 height 6
click at [155, 180] on body "Skip to main content In the latest episode of the IG Lighthouse podcast, host S…" at bounding box center [333, 148] width 436 height 254
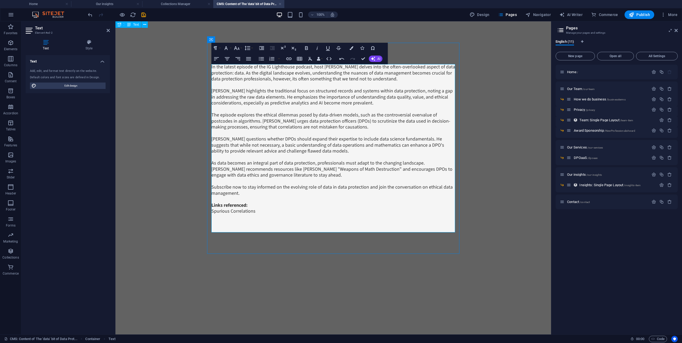
click at [453, 84] on div "In the latest episode of the IG Lighthouse podcast, host Scott Sammons delves i…" at bounding box center [333, 148] width 261 height 254
drag, startPoint x: 168, startPoint y: 123, endPoint x: 155, endPoint y: 72, distance: 52.6
click at [169, 121] on body "Skip to main content In the latest episode of the IG Lighthouse podcast, host S…" at bounding box center [333, 148] width 436 height 254
click at [143, 16] on icon "save" at bounding box center [144, 15] width 6 height 6
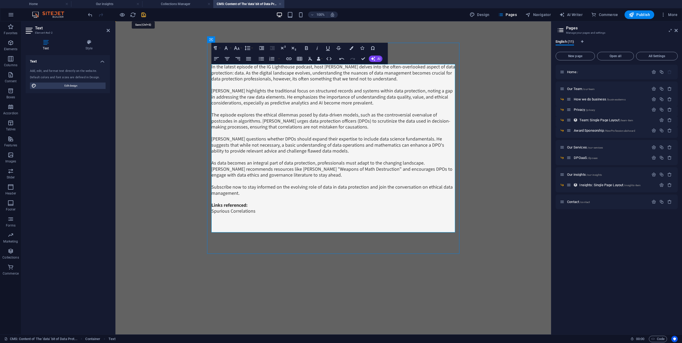
click at [143, 16] on icon "save" at bounding box center [144, 15] width 6 height 6
click at [86, 155] on div "Text Add, edit, and format text directly on the website. Default colors and fon…" at bounding box center [68, 192] width 84 height 275
click at [101, 60] on h4 "Text" at bounding box center [68, 60] width 84 height 10
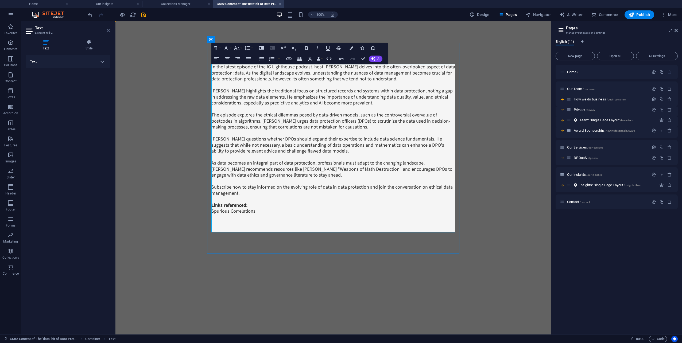
click at [108, 32] on icon at bounding box center [108, 30] width 3 height 4
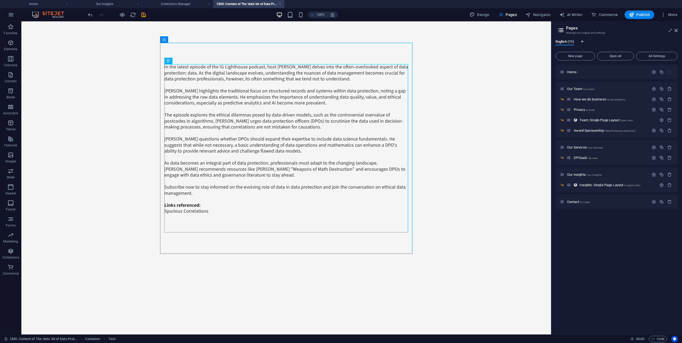
click at [122, 135] on body "Skip to main content In the latest episode of the IG Lighthouse podcast, host S…" at bounding box center [286, 148] width 530 height 254
click at [175, 130] on div "In the latest episode of the IG Lighthouse podcast, host Scott Sammons delves i…" at bounding box center [286, 148] width 244 height 168
click at [208, 145] on div "In the latest episode of the IG Lighthouse podcast, host Scott Sammons delves i…" at bounding box center [286, 148] width 244 height 168
click at [142, 14] on icon "save" at bounding box center [144, 15] width 6 height 6
click at [146, 15] on icon "save" at bounding box center [144, 15] width 6 height 6
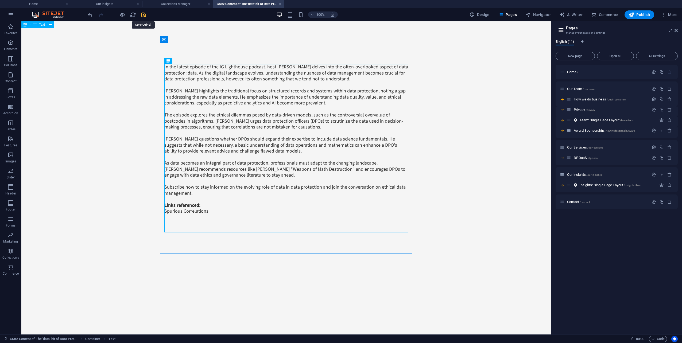
click at [146, 15] on icon "save" at bounding box center [144, 15] width 6 height 6
click at [186, 3] on h4 "Collections Manager" at bounding box center [177, 4] width 71 height 6
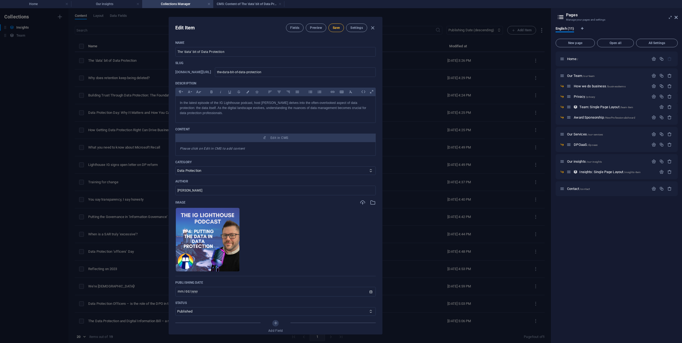
click at [340, 28] on button "Save" at bounding box center [337, 28] width 16 height 9
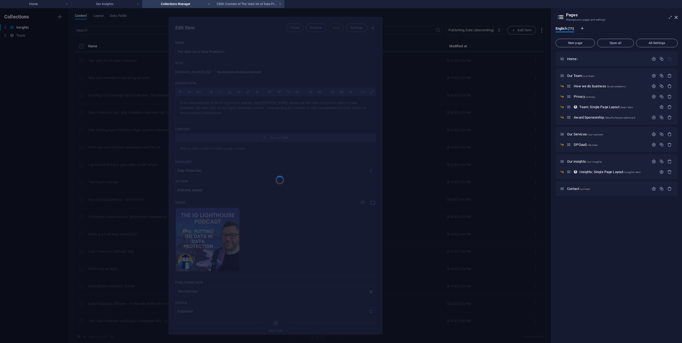
click at [248, 4] on h4 "CMS: Content of The 'data' bit of Data Prot..." at bounding box center [248, 4] width 71 height 6
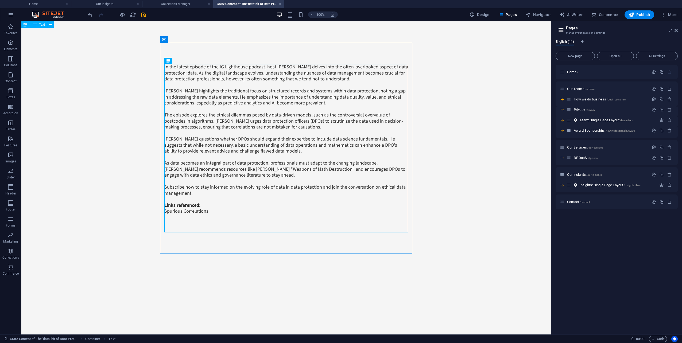
click at [282, 3] on h4 "CMS: Content of The 'data' bit of Data Prot..." at bounding box center [248, 4] width 71 height 6
click at [280, 4] on link at bounding box center [280, 4] width 3 height 5
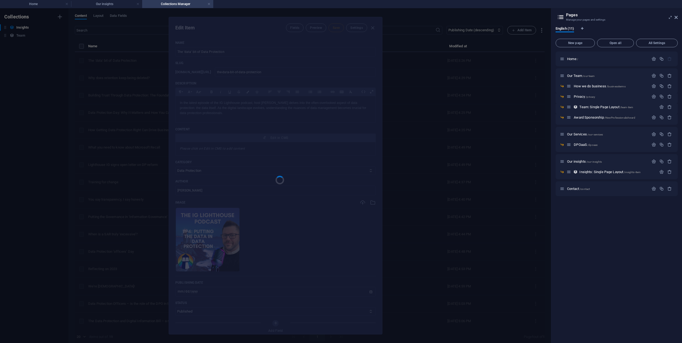
click at [282, 171] on div at bounding box center [275, 175] width 213 height 317
click at [274, 148] on div at bounding box center [275, 175] width 213 height 317
click at [283, 152] on div at bounding box center [275, 175] width 213 height 317
click at [453, 68] on div "Edit Item Fields Preview Save Settings Name The 'data' bit of Data Protection ​…" at bounding box center [275, 175] width 551 height 335
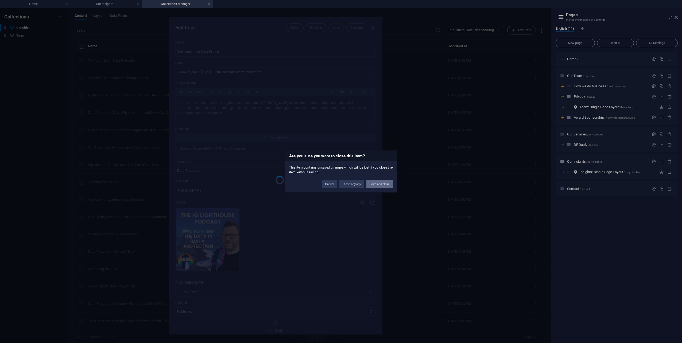
click at [381, 186] on button "Save and close" at bounding box center [380, 184] width 26 height 8
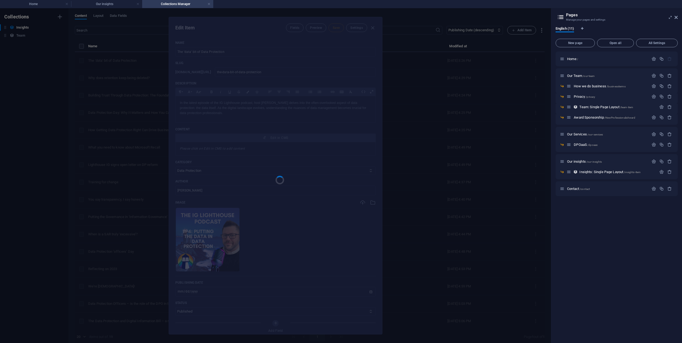
click at [453, 16] on aside "Pages Manage your pages and settings English (11) New page Open all All Setting…" at bounding box center [616, 175] width 131 height 335
click at [453, 19] on icon at bounding box center [676, 17] width 3 height 4
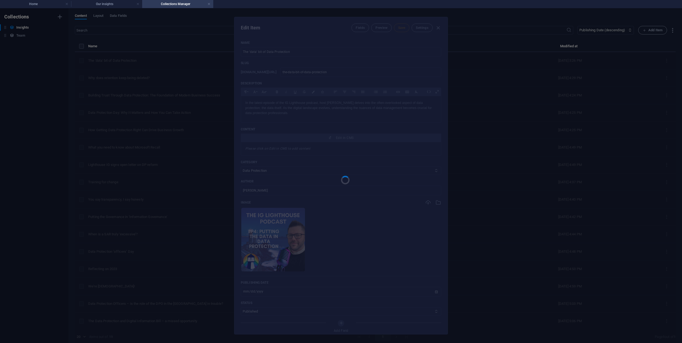
click at [186, 108] on div "Edit Item Fields Preview Save Settings Name The 'data' bit of Data Protection ​…" at bounding box center [341, 175] width 682 height 335
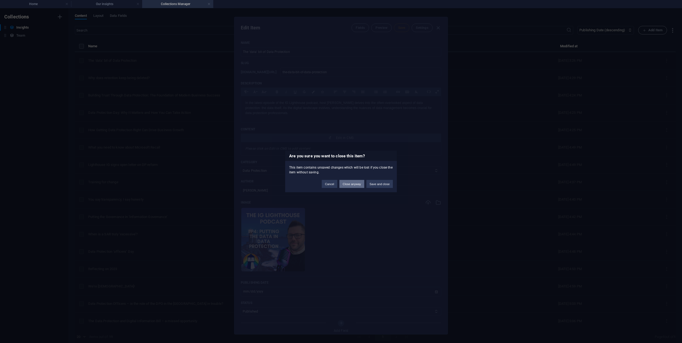
click at [346, 185] on button "Close anyway" at bounding box center [352, 184] width 25 height 8
type input "the-data-bit-of-data-protection"
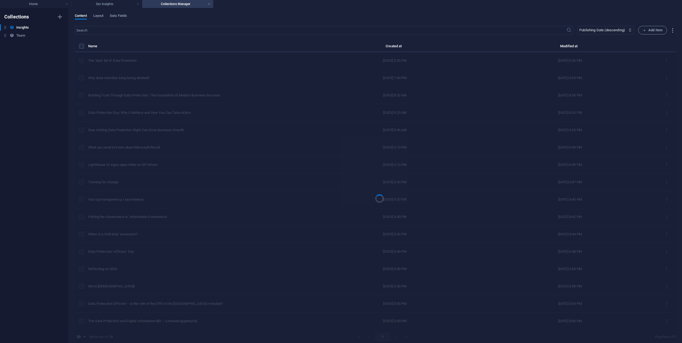
click at [275, 138] on div at bounding box center [375, 194] width 601 height 303
click at [28, 28] on h6 "Insights" at bounding box center [22, 27] width 13 height 6
click at [210, 4] on link at bounding box center [208, 4] width 3 height 5
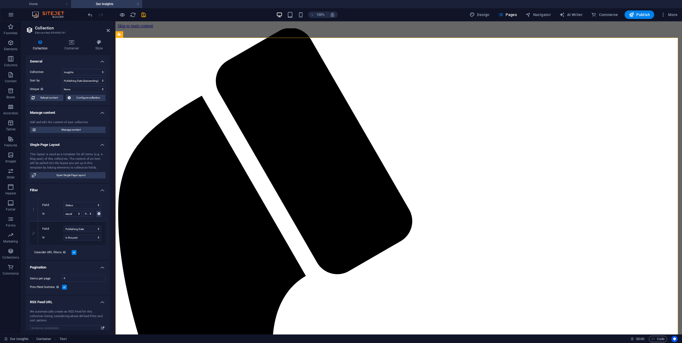
scroll to position [241, 0]
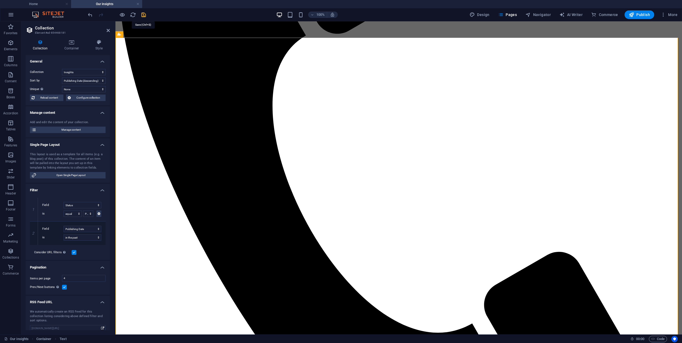
click at [145, 16] on icon "save" at bounding box center [144, 15] width 6 height 6
click at [137, 4] on link at bounding box center [137, 4] width 3 height 5
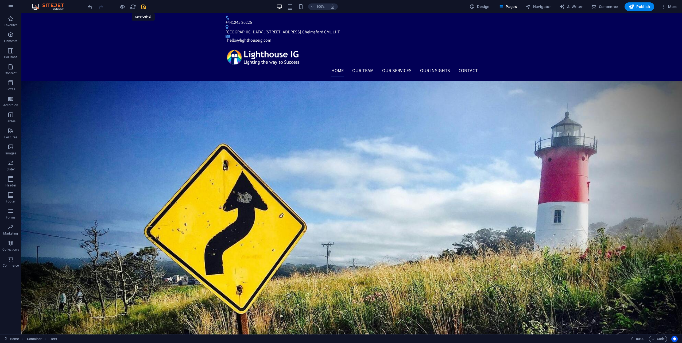
click at [145, 8] on icon "save" at bounding box center [144, 7] width 6 height 6
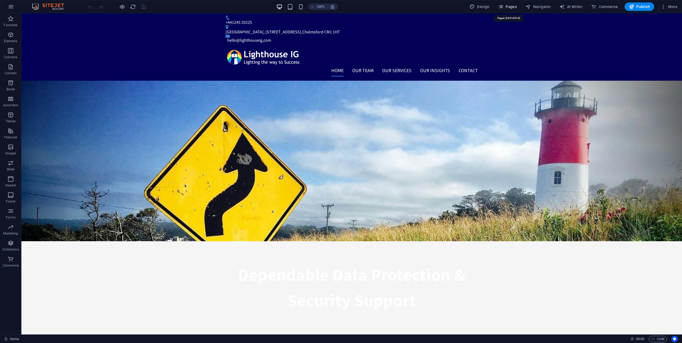
click at [517, 6] on span "Pages" at bounding box center [507, 6] width 19 height 5
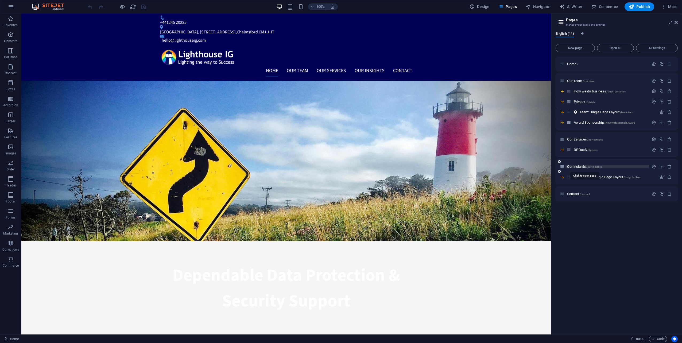
click at [590, 167] on span "/our-insights" at bounding box center [595, 166] width 16 height 3
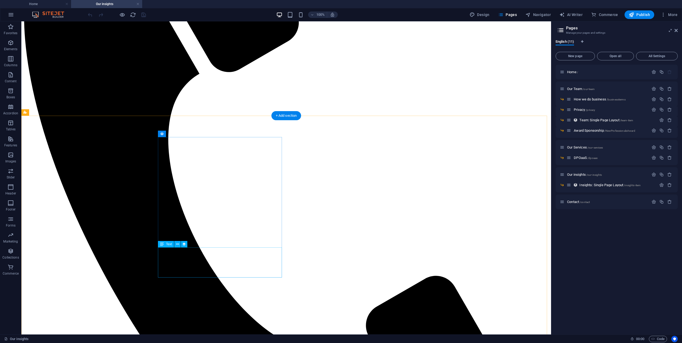
scroll to position [214, 0]
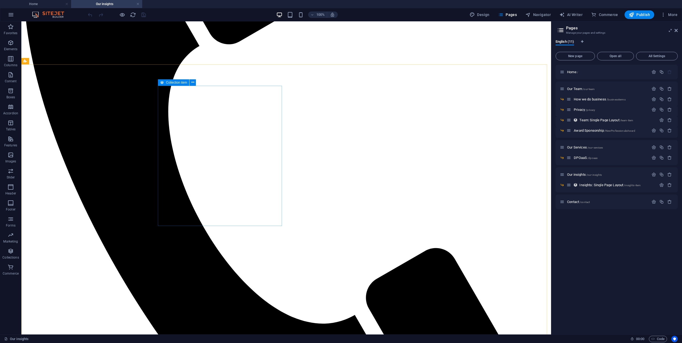
click at [162, 83] on icon at bounding box center [162, 82] width 4 height 6
click at [167, 82] on span "Collection item" at bounding box center [176, 82] width 21 height 3
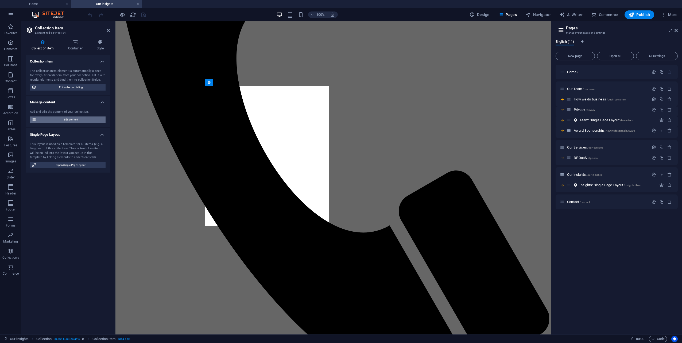
click at [65, 120] on span "Edit content" at bounding box center [71, 120] width 66 height 6
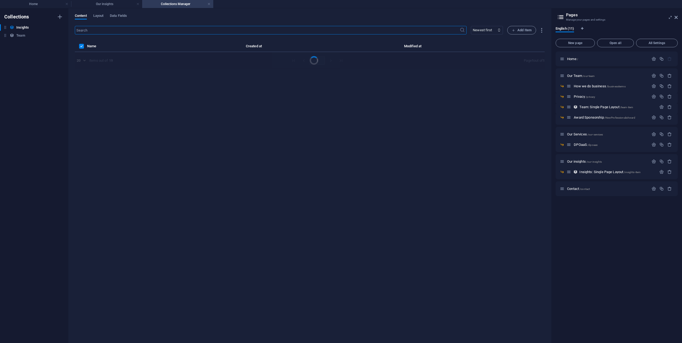
scroll to position [0, 0]
select select "columns.publishing_date_DESC"
select select "Data Protection"
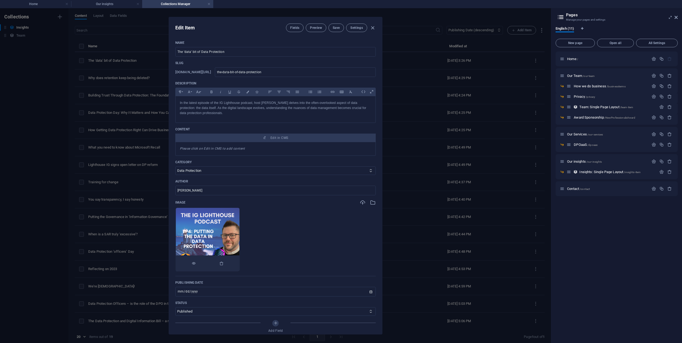
click at [229, 230] on img at bounding box center [208, 240] width 64 height 64
click at [224, 265] on icon "button" at bounding box center [221, 263] width 4 height 4
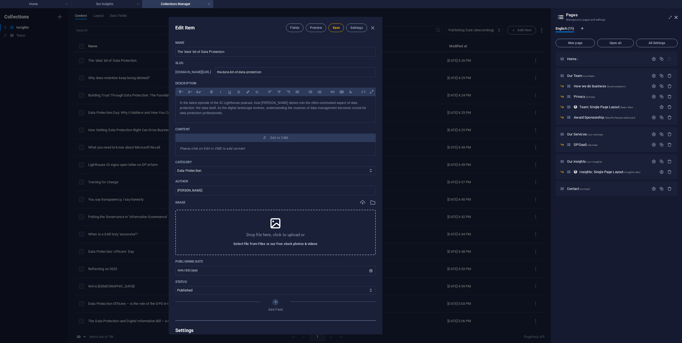
click at [255, 242] on span "Select file from Files or our free stock photos & videos" at bounding box center [275, 244] width 84 height 6
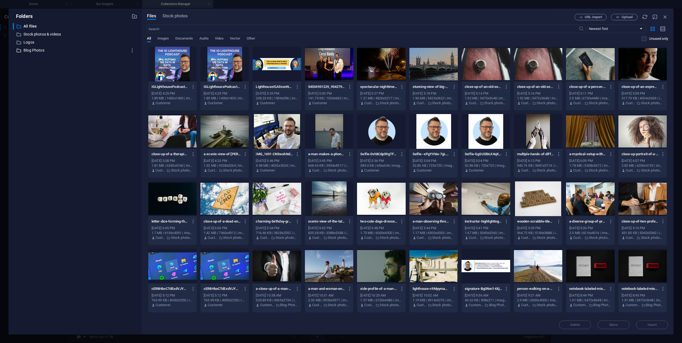
click at [38, 50] on p "Blog Photos" at bounding box center [76, 50] width 104 height 6
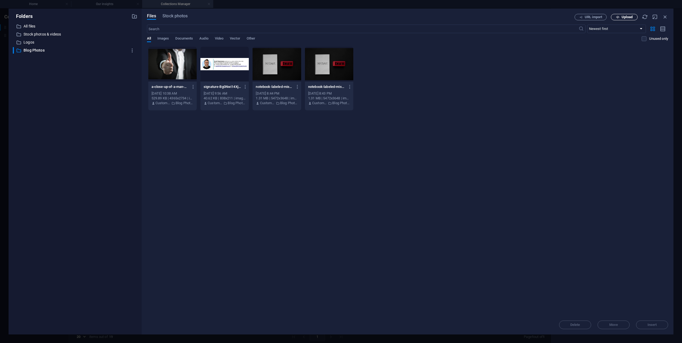
click at [618, 17] on icon "button" at bounding box center [617, 17] width 3 height 3
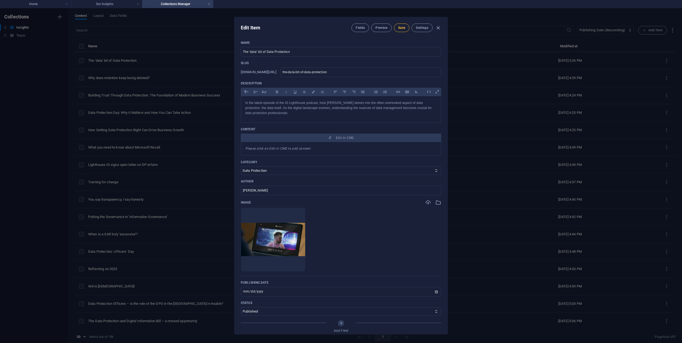
click at [404, 28] on span "Save" at bounding box center [401, 28] width 7 height 4
click at [438, 25] on icon "button" at bounding box center [438, 28] width 6 height 6
type input "the-data-bit-of-data-protection"
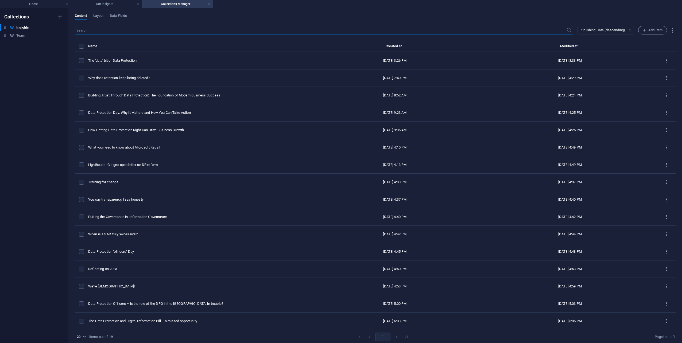
click at [210, 3] on link at bounding box center [208, 4] width 3 height 5
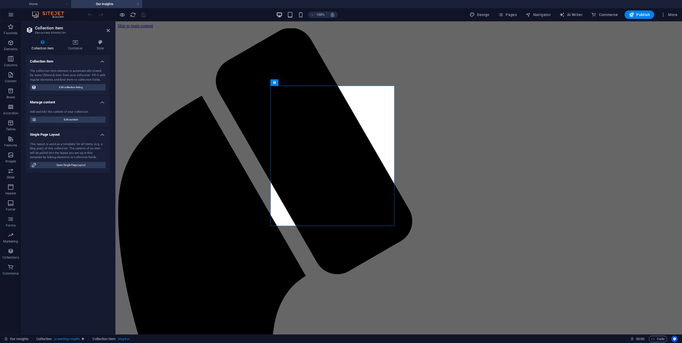
scroll to position [214, 0]
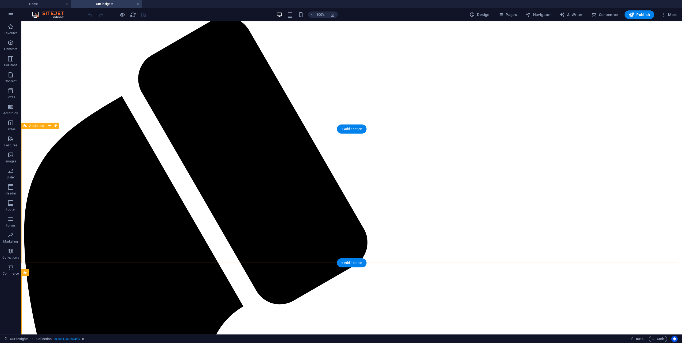
scroll to position [0, 0]
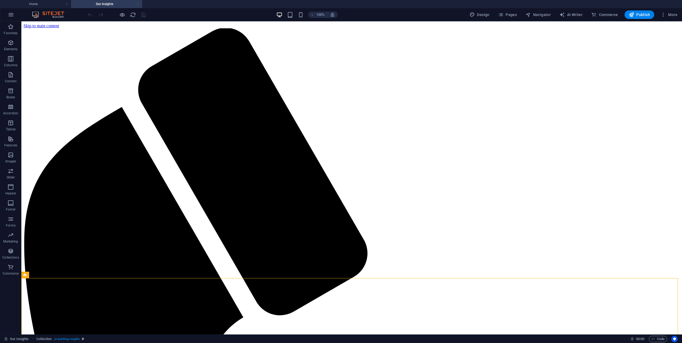
click at [138, 3] on link at bounding box center [137, 4] width 3 height 5
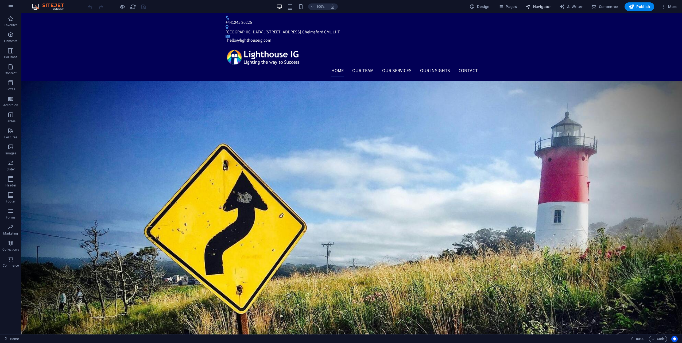
click at [549, 7] on span "Navigator" at bounding box center [538, 6] width 25 height 5
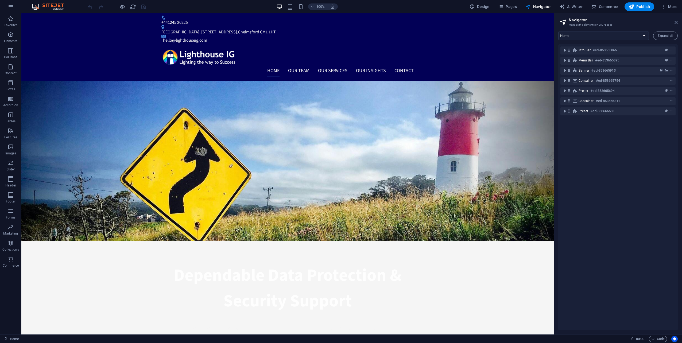
click at [676, 24] on icon at bounding box center [676, 22] width 3 height 4
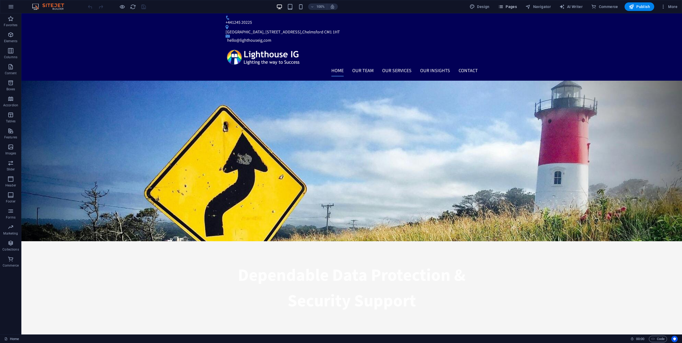
click at [516, 7] on span "Pages" at bounding box center [507, 6] width 19 height 5
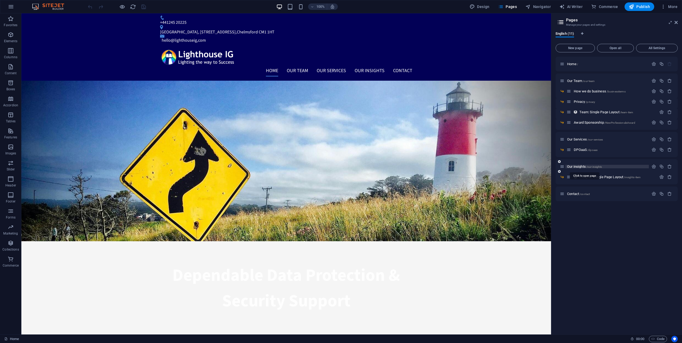
click at [583, 168] on span "Our insights /our-insights" at bounding box center [584, 167] width 35 height 4
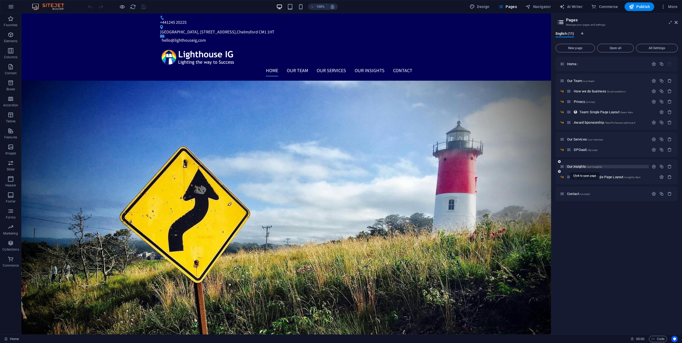
click at [583, 168] on div "Our insights /our-insights" at bounding box center [617, 166] width 122 height 15
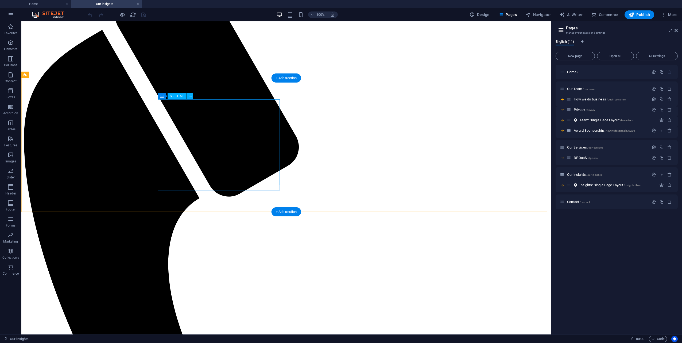
scroll to position [53, 0]
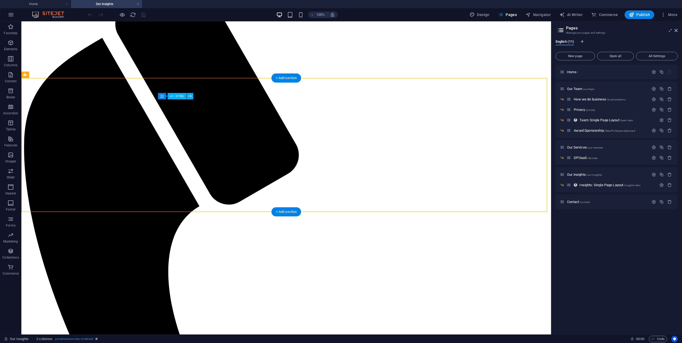
drag, startPoint x: 279, startPoint y: 171, endPoint x: 280, endPoint y: 176, distance: 5.9
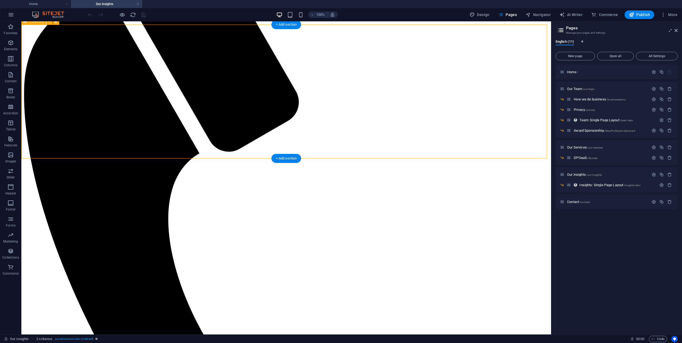
scroll to position [107, 0]
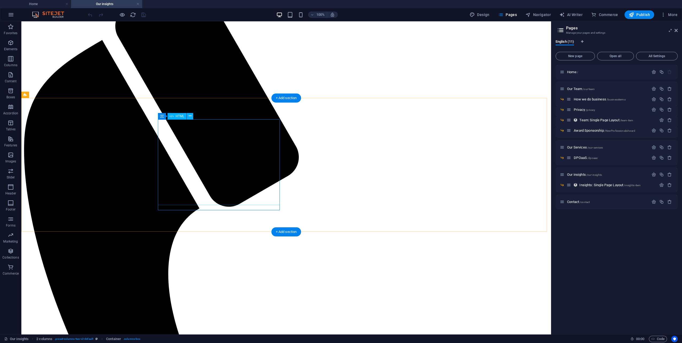
scroll to position [27, 0]
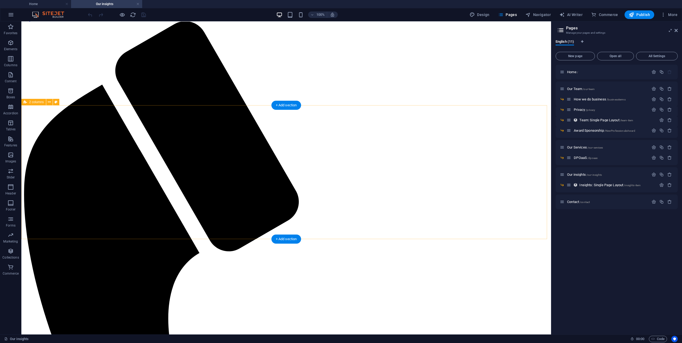
scroll to position [0, 0]
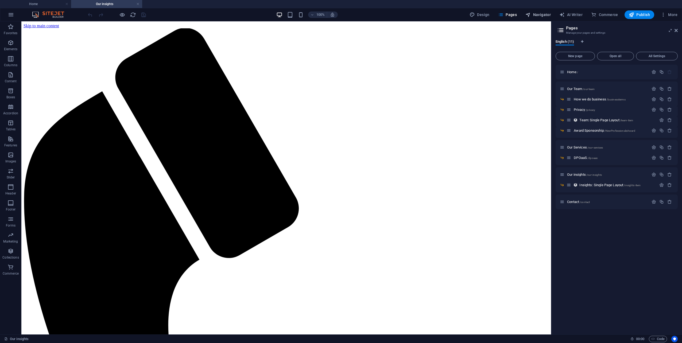
click at [531, 14] on icon "button" at bounding box center [528, 14] width 5 height 5
select select "16360222-en"
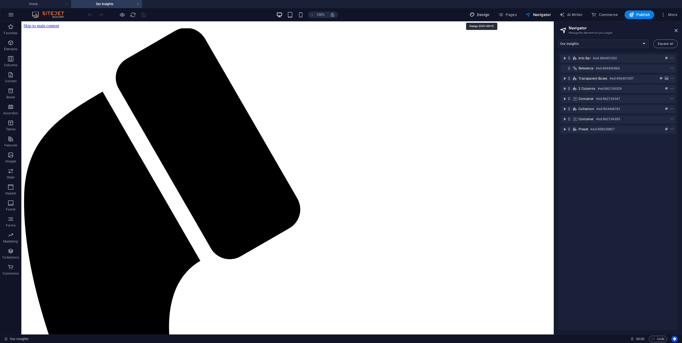
click at [485, 14] on span "Design" at bounding box center [480, 14] width 20 height 5
select select "px"
select select "400"
select select "px"
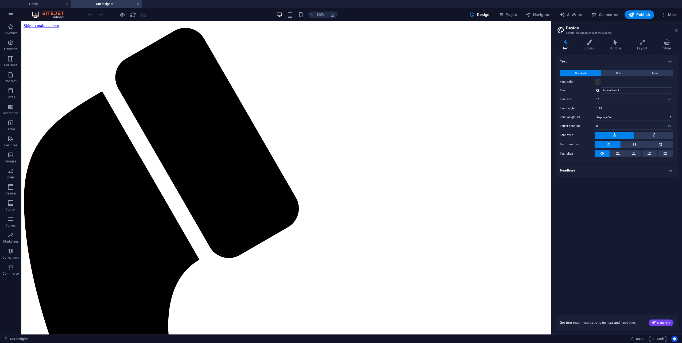
click at [675, 29] on icon at bounding box center [676, 30] width 3 height 4
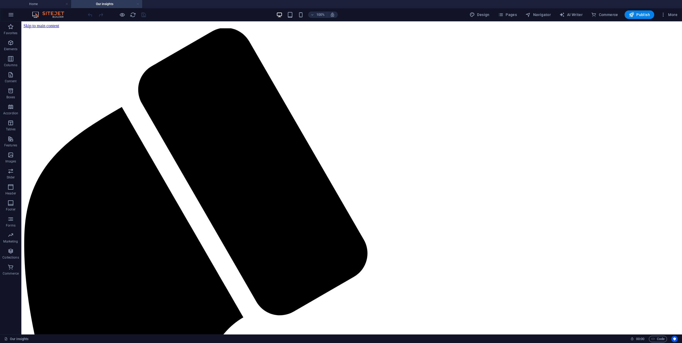
click at [137, 4] on link at bounding box center [137, 4] width 3 height 5
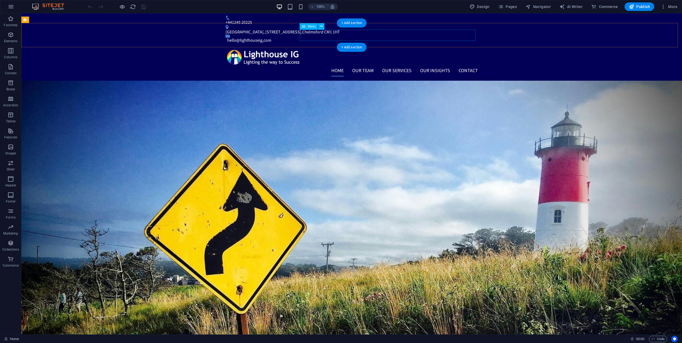
click at [326, 65] on nav "Home Our Team Our Services DPOaaS Our insights Contact" at bounding box center [352, 70] width 252 height 11
click at [310, 26] on span "Menu" at bounding box center [312, 26] width 8 height 3
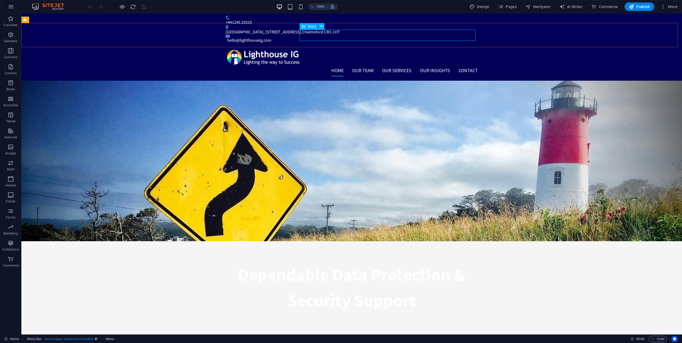
select select
select select "1"
select select
select select "5"
select select
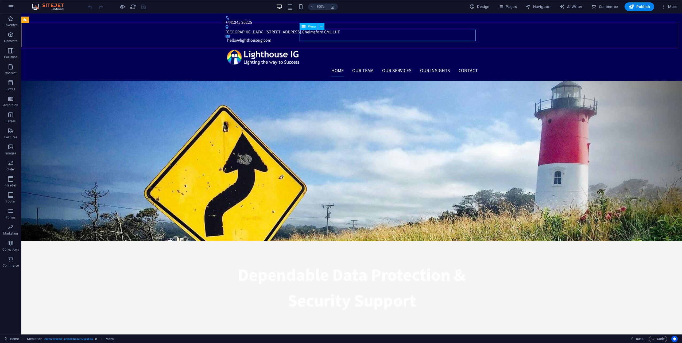
select select "6"
select select
select select "7"
select select
select select "8"
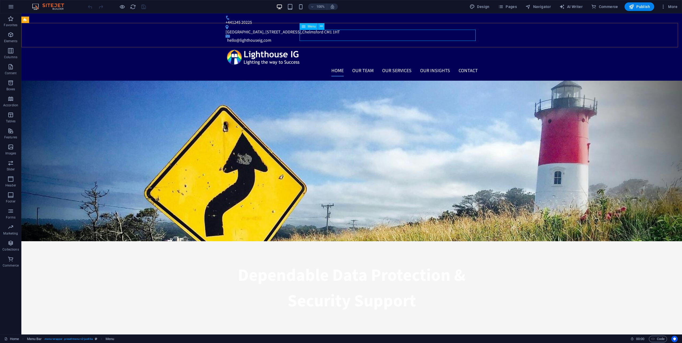
select select
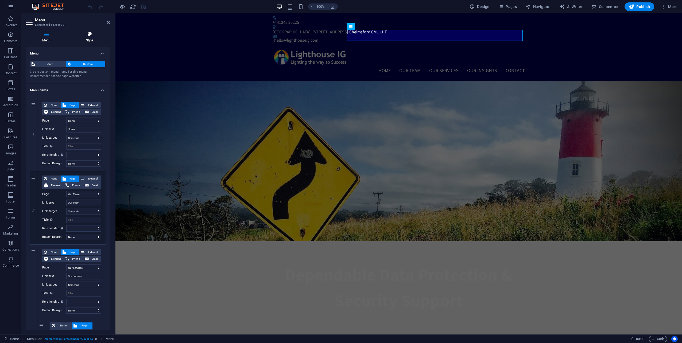
click at [90, 36] on icon at bounding box center [89, 34] width 41 height 5
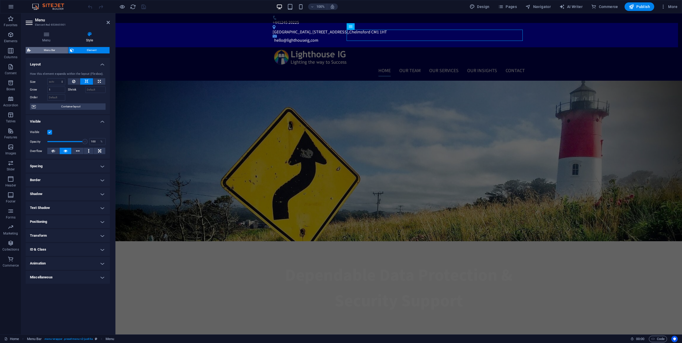
click at [50, 49] on span "Menu Bar" at bounding box center [49, 50] width 34 height 6
select select "rem"
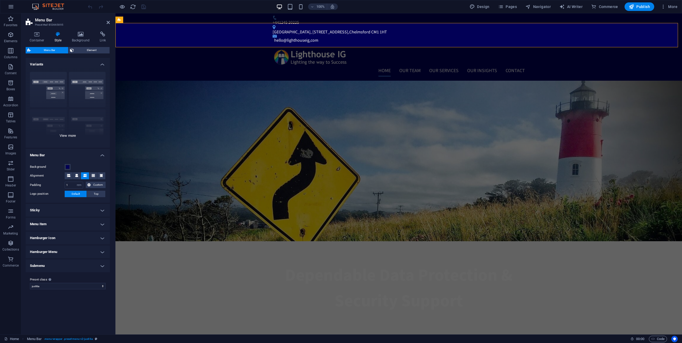
click at [68, 135] on div "Border Centered Default Fixed Loki Trigger Wide XXL" at bounding box center [68, 108] width 84 height 80
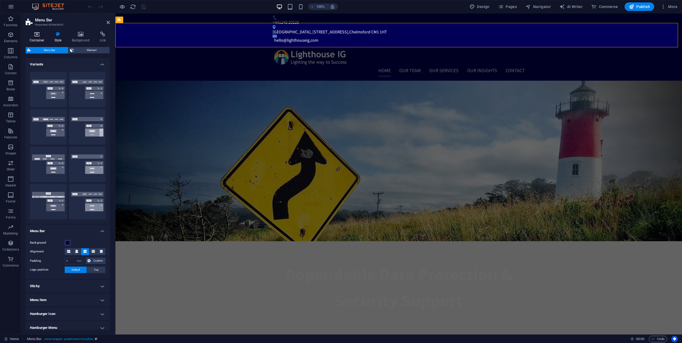
click at [34, 32] on icon at bounding box center [37, 34] width 23 height 5
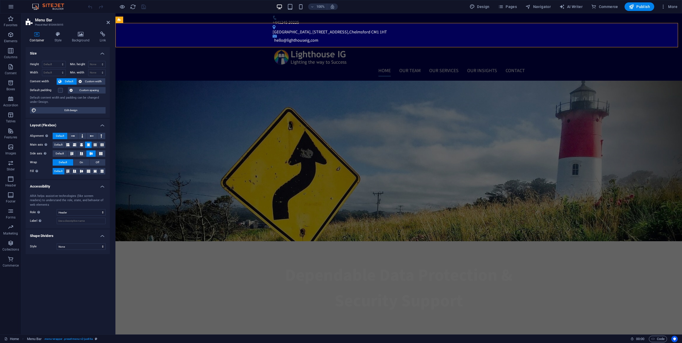
click at [38, 34] on icon at bounding box center [37, 34] width 23 height 5
click at [108, 22] on icon at bounding box center [108, 22] width 3 height 4
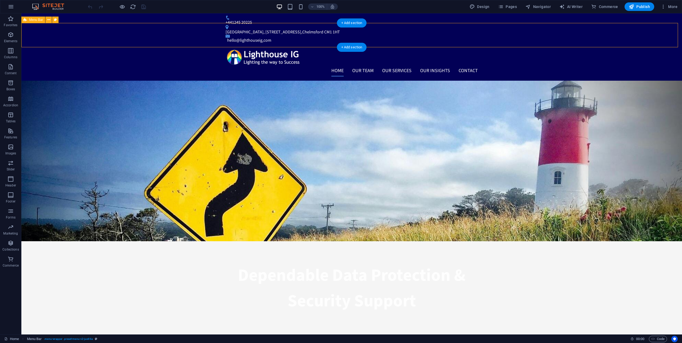
click at [135, 45] on div "Home Our Team Our Services DPOaaS Our insights Contact" at bounding box center [351, 63] width 661 height 36
click at [368, 65] on nav "Home Our Team Our Services DPOaaS Our insights Contact" at bounding box center [352, 70] width 252 height 11
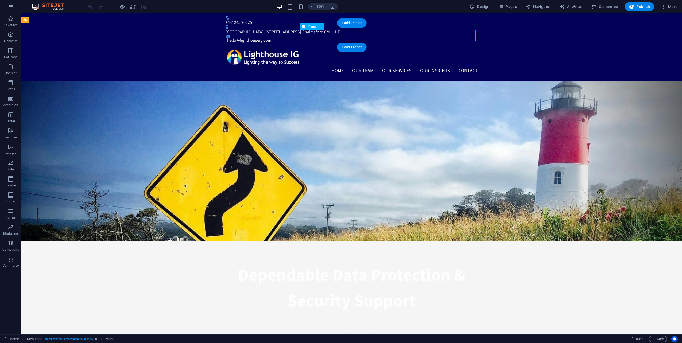
click at [402, 65] on nav "Home Our Team Our Services DPOaaS Our insights Contact" at bounding box center [352, 70] width 252 height 11
click at [149, 45] on div "Home Our Team Our Services DPOaaS Our insights Contact" at bounding box center [351, 63] width 661 height 36
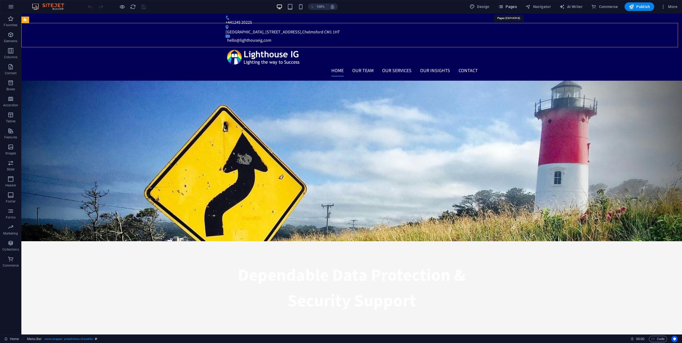
click at [516, 9] on span "Pages" at bounding box center [507, 6] width 19 height 5
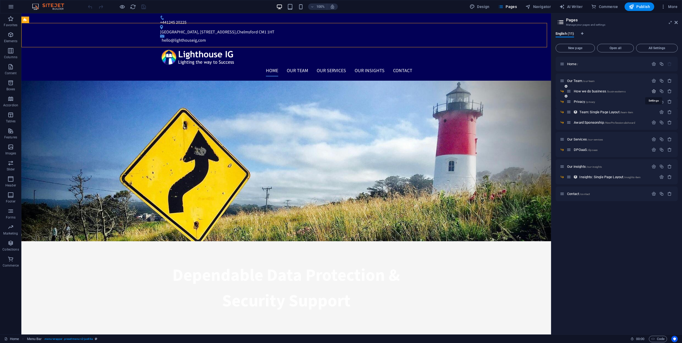
click at [655, 91] on icon "button" at bounding box center [654, 91] width 5 height 5
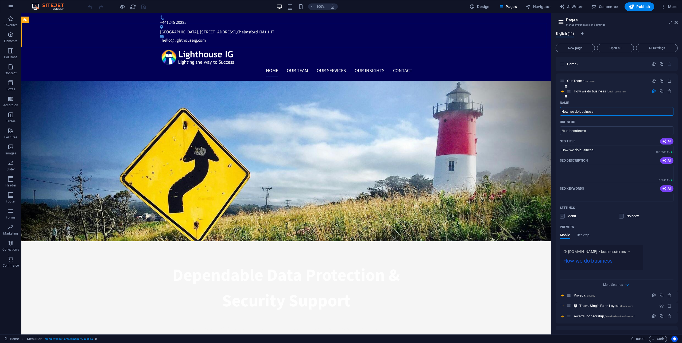
click at [564, 217] on label at bounding box center [562, 216] width 5 height 5
click at [0, 0] on input "checkbox" at bounding box center [0, 0] width 0 height 0
click at [652, 91] on icon "button" at bounding box center [654, 91] width 5 height 5
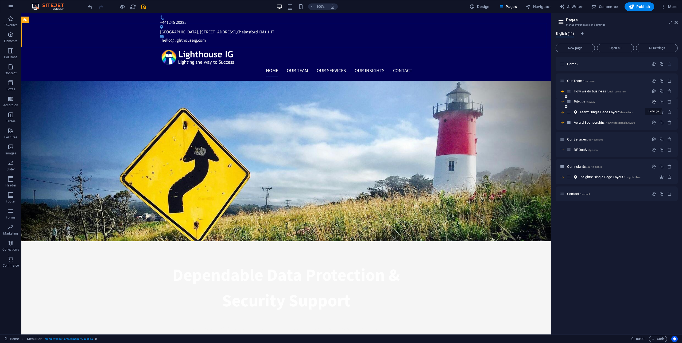
click at [655, 103] on icon "button" at bounding box center [654, 101] width 5 height 5
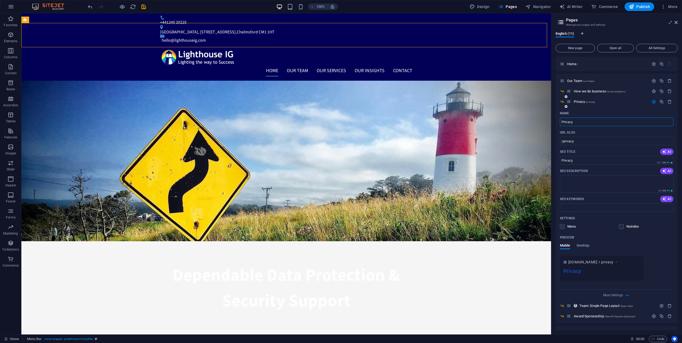
click at [564, 226] on label at bounding box center [562, 226] width 5 height 5
click at [0, 0] on input "checkbox" at bounding box center [0, 0] width 0 height 0
click at [652, 100] on icon "button" at bounding box center [654, 101] width 5 height 5
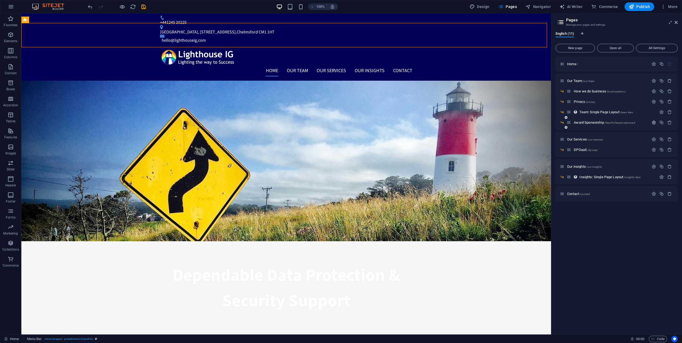
click at [654, 121] on icon "button" at bounding box center [654, 122] width 5 height 5
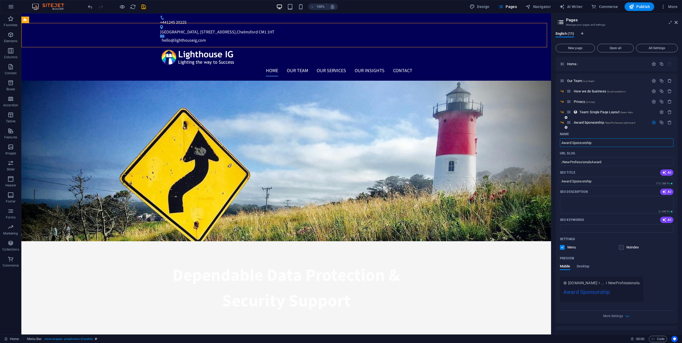
click at [563, 248] on label at bounding box center [562, 247] width 5 height 5
click at [0, 0] on input "checkbox" at bounding box center [0, 0] width 0 height 0
click at [563, 248] on label at bounding box center [562, 247] width 5 height 5
click at [0, 0] on input "checkbox" at bounding box center [0, 0] width 0 height 0
click at [652, 121] on icon "button" at bounding box center [654, 122] width 5 height 5
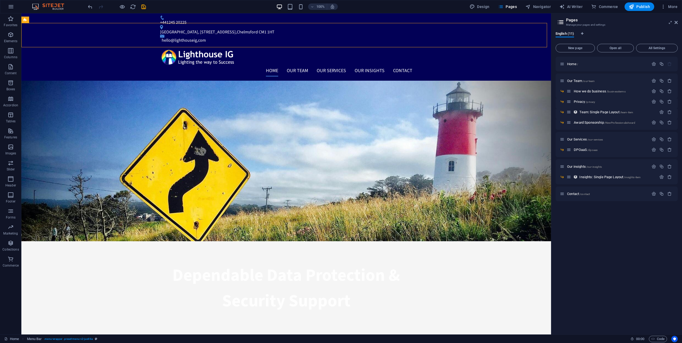
click at [616, 262] on div "Home / Our Team /our-team How we do business /businessterms Privacy /privacy Te…" at bounding box center [617, 194] width 122 height 274
drag, startPoint x: 144, startPoint y: 7, endPoint x: 147, endPoint y: 12, distance: 6.0
click at [144, 6] on icon "save" at bounding box center [144, 7] width 6 height 6
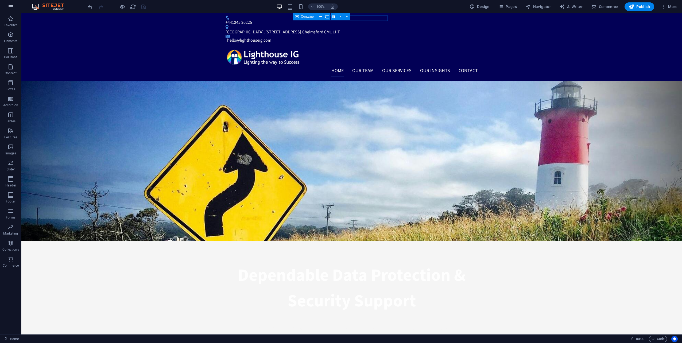
click at [13, 10] on button "button" at bounding box center [11, 6] width 13 height 13
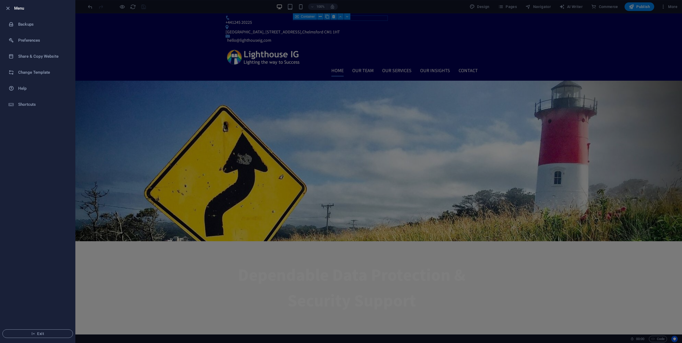
click at [11, 10] on div at bounding box center [10, 8] width 10 height 6
click at [8, 7] on icon "button" at bounding box center [8, 8] width 6 height 6
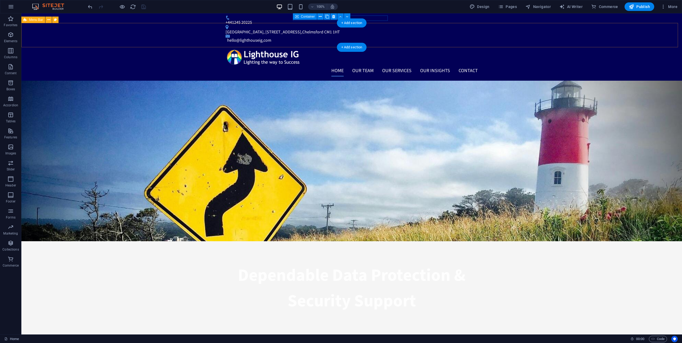
click at [159, 45] on div "Home Our Team Our Services DPOaaS Our insights Contact" at bounding box center [351, 63] width 661 height 36
click at [38, 21] on span "Menu Bar" at bounding box center [36, 19] width 14 height 3
click at [32, 20] on span "Menu Bar" at bounding box center [36, 19] width 14 height 3
select select "header"
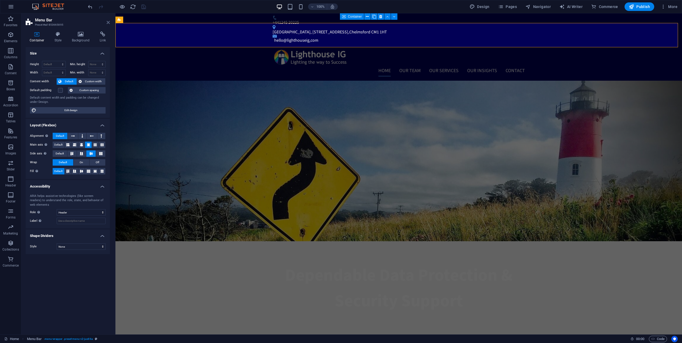
drag, startPoint x: 109, startPoint y: 23, endPoint x: 196, endPoint y: 33, distance: 87.7
click at [109, 23] on icon at bounding box center [108, 22] width 3 height 4
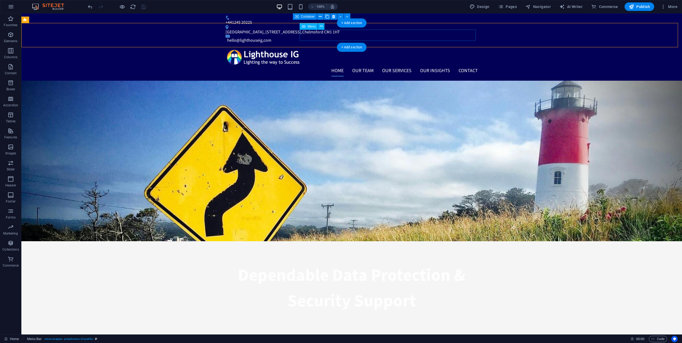
click at [344, 65] on nav "Home Our Team Our Services DPOaaS Our insights Contact" at bounding box center [352, 70] width 252 height 11
click at [310, 28] on span "Menu" at bounding box center [312, 26] width 8 height 3
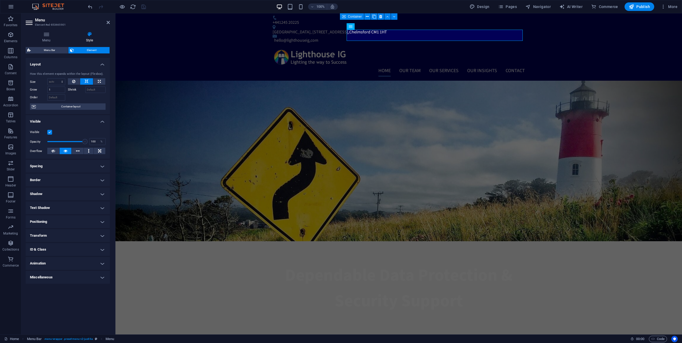
click at [102, 119] on h4 "Visible" at bounding box center [68, 120] width 84 height 10
click at [101, 64] on h4 "Layout" at bounding box center [68, 63] width 84 height 10
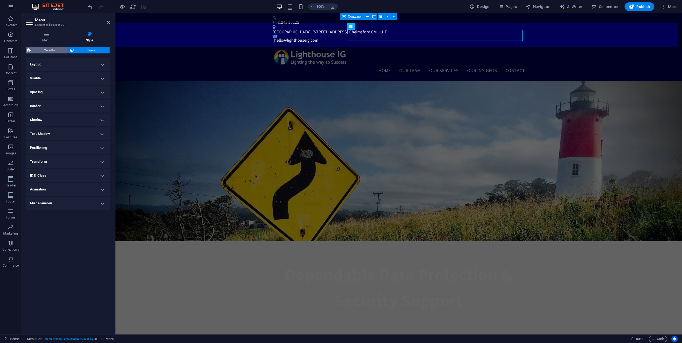
click at [48, 51] on span "Menu Bar" at bounding box center [49, 50] width 34 height 6
select select "rem"
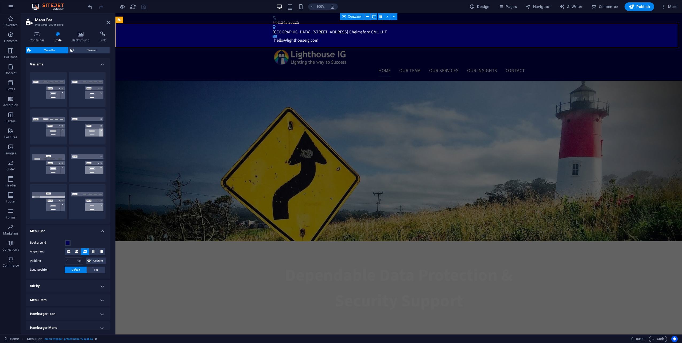
click at [101, 65] on h4 "Variants" at bounding box center [68, 63] width 84 height 10
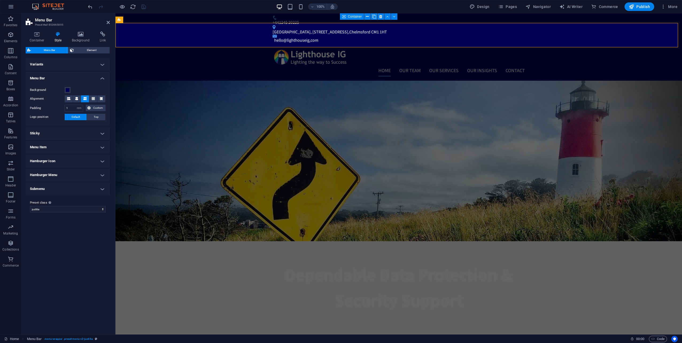
click at [103, 79] on h4 "Menu Bar" at bounding box center [68, 77] width 84 height 10
click at [97, 95] on h4 "Sticky" at bounding box center [68, 92] width 84 height 13
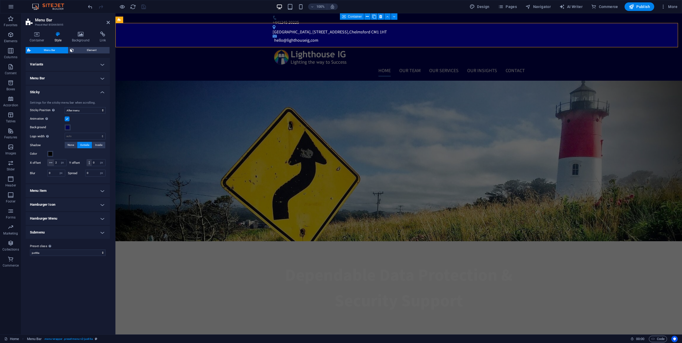
click at [101, 93] on h4 "Sticky" at bounding box center [68, 91] width 84 height 10
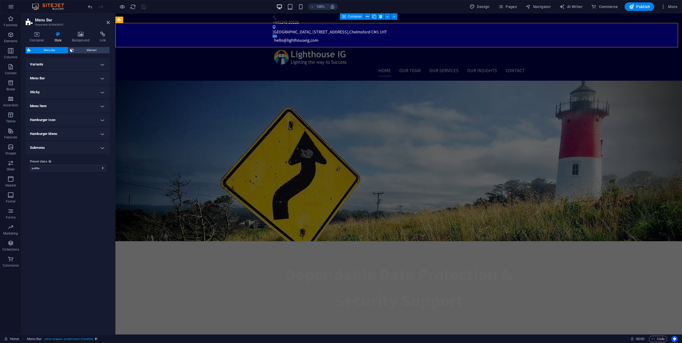
click at [101, 134] on h4 "Hamburger Menu" at bounding box center [68, 134] width 84 height 13
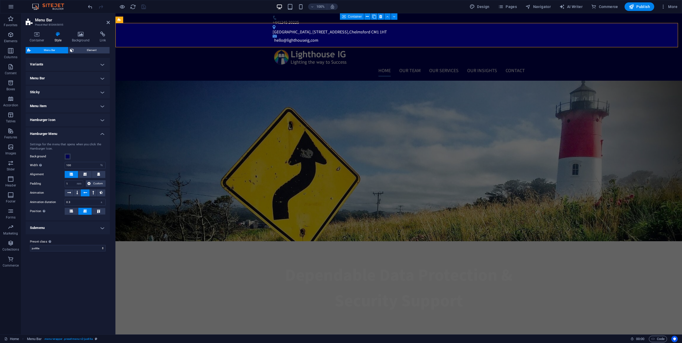
click at [102, 134] on h4 "Hamburger Menu" at bounding box center [68, 133] width 84 height 10
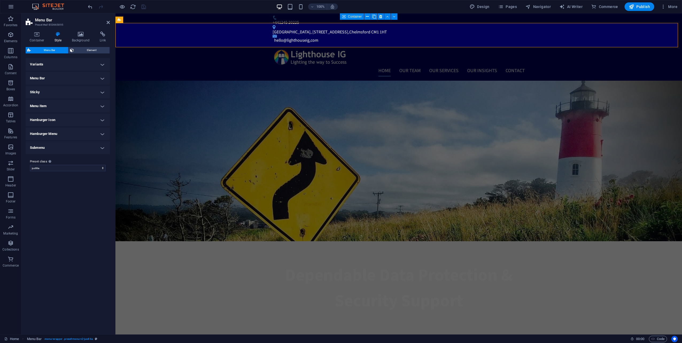
click at [103, 103] on h4 "Menu Item" at bounding box center [68, 106] width 84 height 13
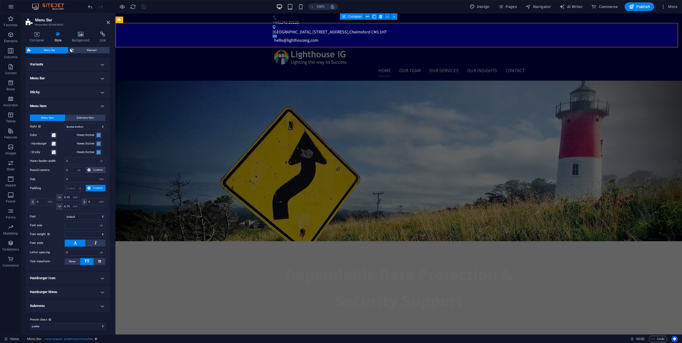
click at [101, 105] on h4 "Menu Item" at bounding box center [68, 105] width 84 height 10
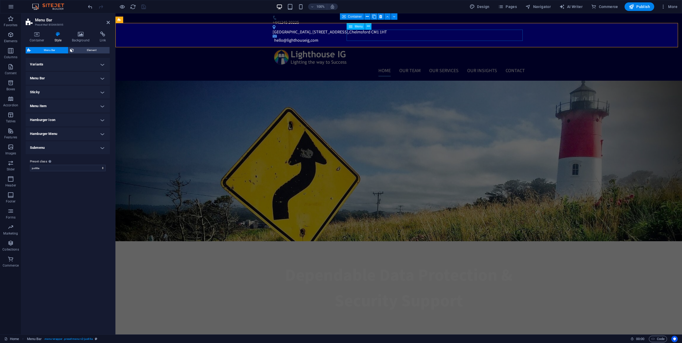
click at [371, 65] on nav "Home Our Team Our Services DPOaaS Our insights Contact" at bounding box center [399, 70] width 252 height 11
click at [358, 65] on nav "Home Our Team Our Services DPOaaS Our insights Contact" at bounding box center [399, 70] width 252 height 11
select select
select select "1"
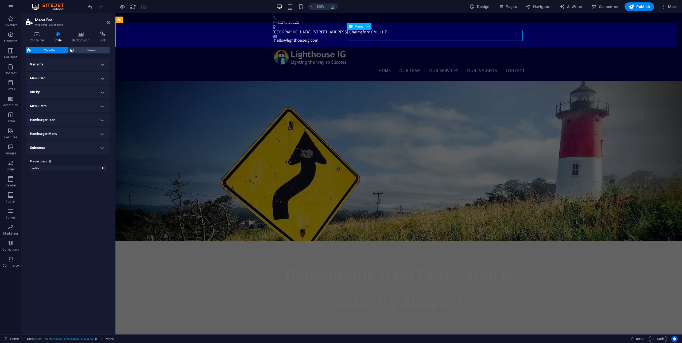
select select
select select "5"
select select
select select "6"
select select
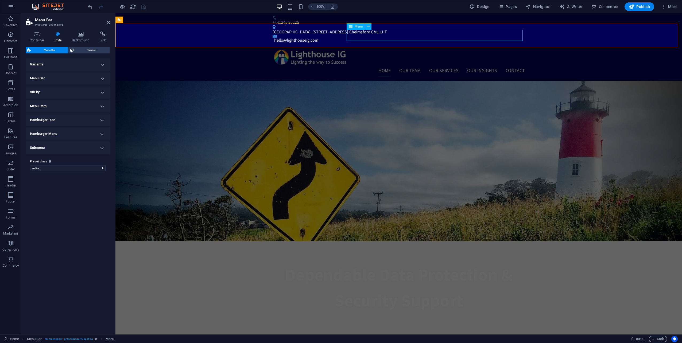
select select "7"
select select
select select "8"
select select
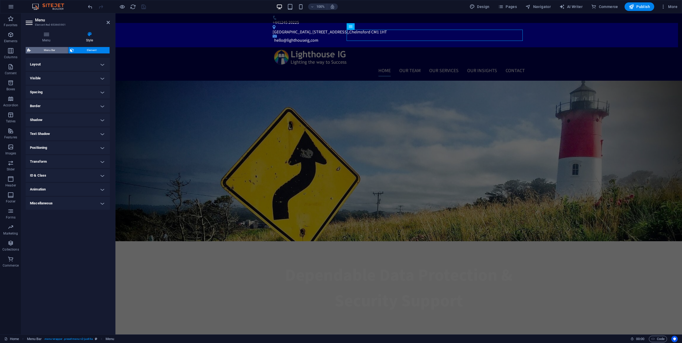
click at [44, 49] on span "Menu Bar" at bounding box center [49, 50] width 34 height 6
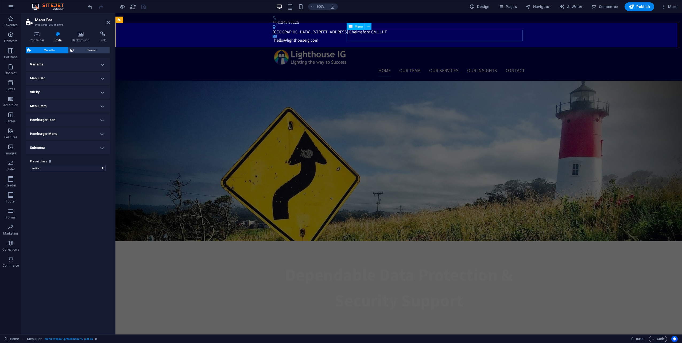
click at [373, 65] on nav "Home Our Team Our Services DPOaaS Our insights Contact" at bounding box center [399, 70] width 252 height 11
select select
select select "1"
select select
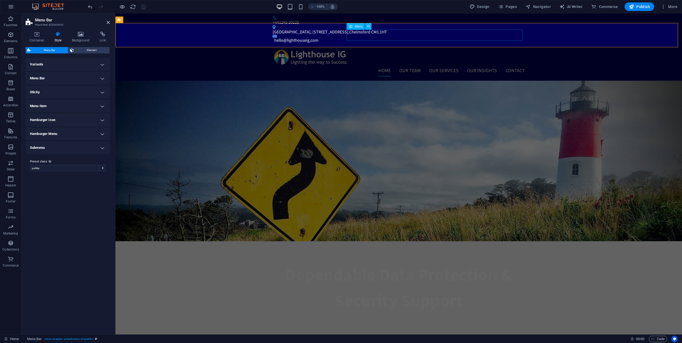
select select "5"
select select
select select "6"
select select
select select "7"
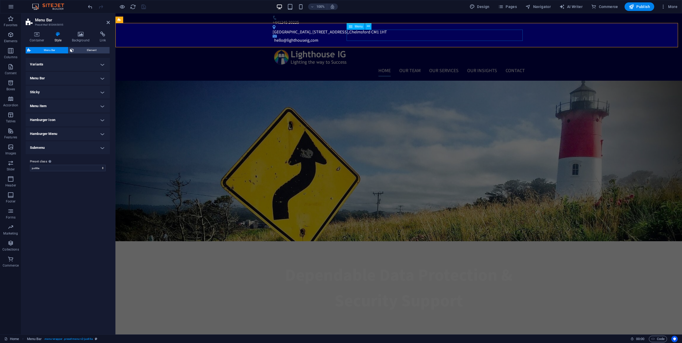
select select
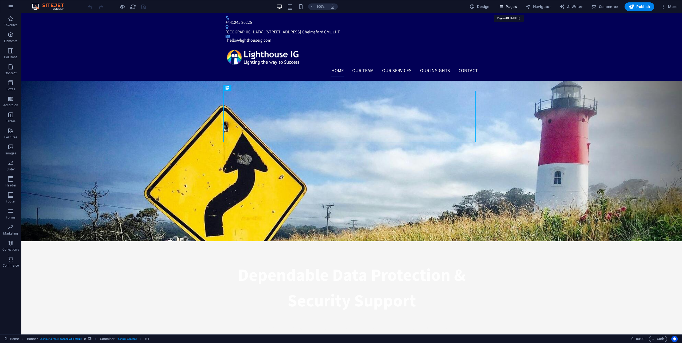
click at [513, 6] on span "Pages" at bounding box center [507, 6] width 19 height 5
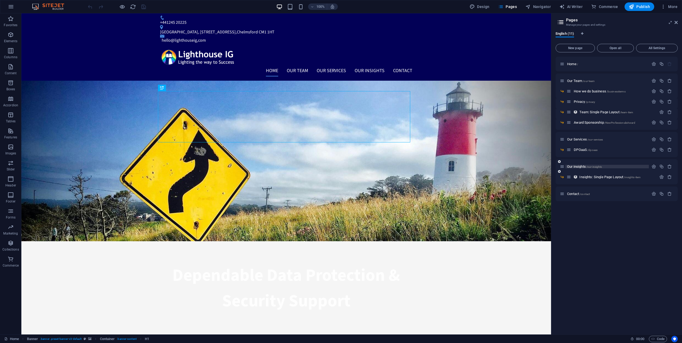
click at [582, 168] on span "Our insights /our-insights" at bounding box center [584, 167] width 35 height 4
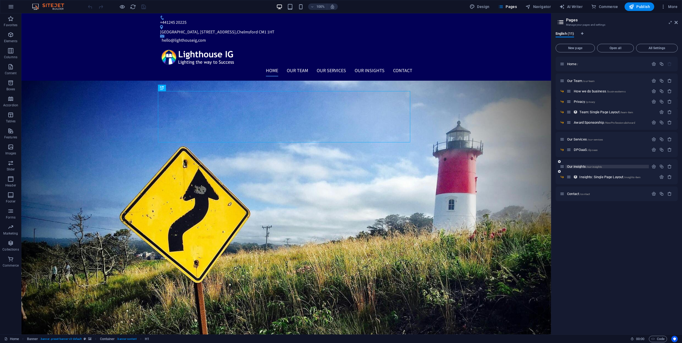
click at [582, 168] on div "Our insights /our-insights" at bounding box center [617, 166] width 122 height 15
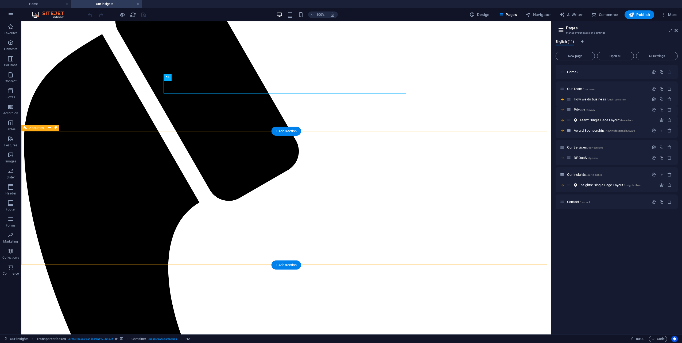
scroll to position [80, 0]
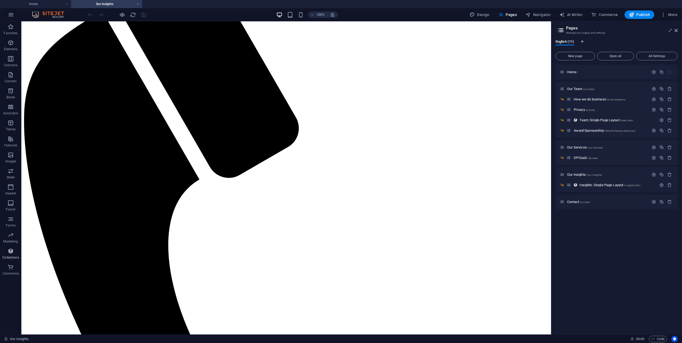
click at [14, 252] on icon "button" at bounding box center [10, 251] width 6 height 6
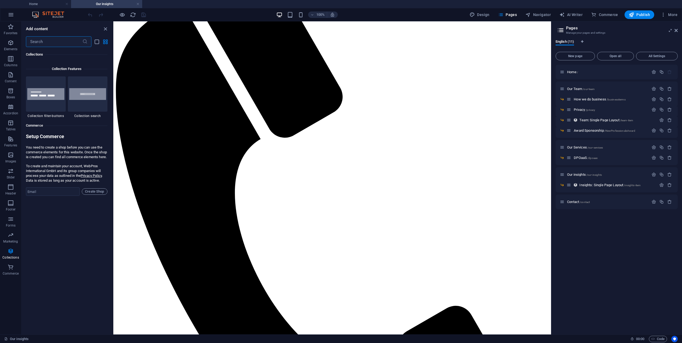
scroll to position [5081, 0]
click at [217, 216] on span "Collection item" at bounding box center [222, 216] width 21 height 3
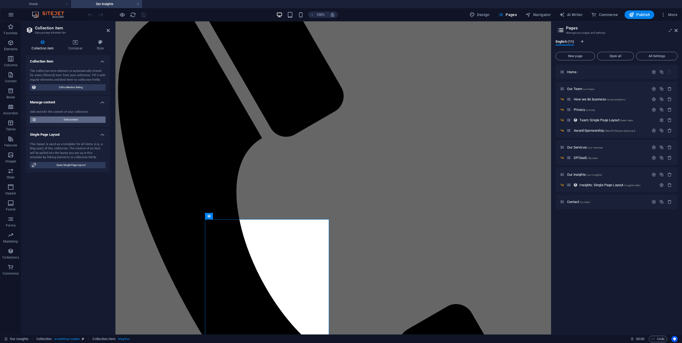
click at [78, 118] on span "Edit content" at bounding box center [71, 120] width 66 height 6
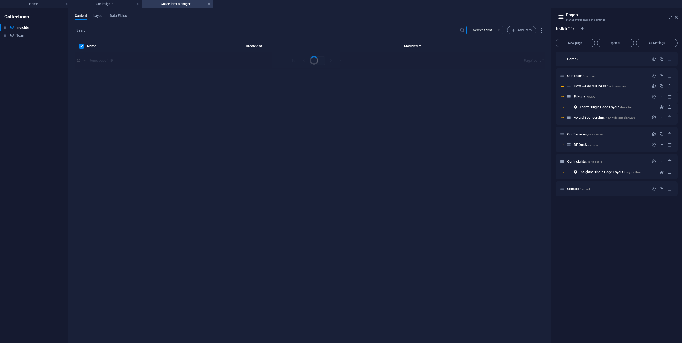
select select "columns.publishing_date_DESC"
select select "Data Protection"
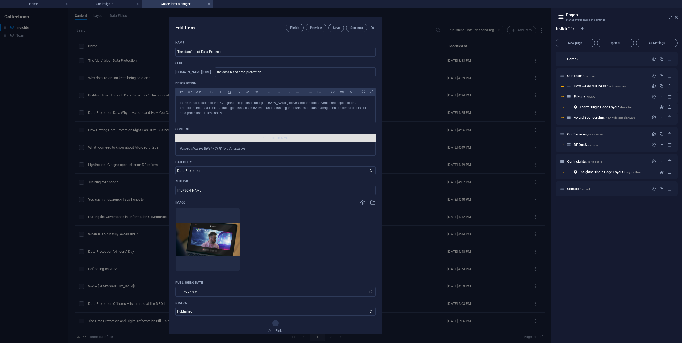
click at [275, 137] on span "Edit in CMS" at bounding box center [280, 138] width 18 height 4
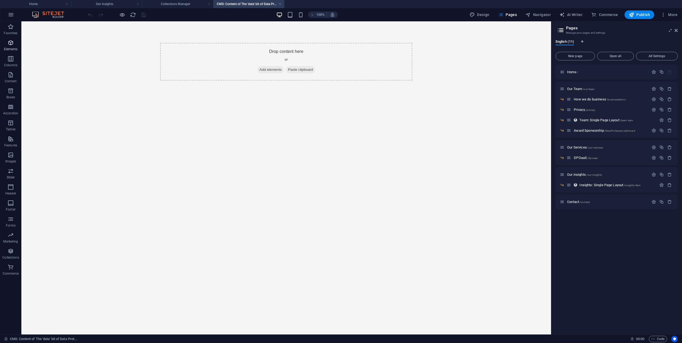
click at [14, 43] on span "Elements" at bounding box center [10, 46] width 21 height 13
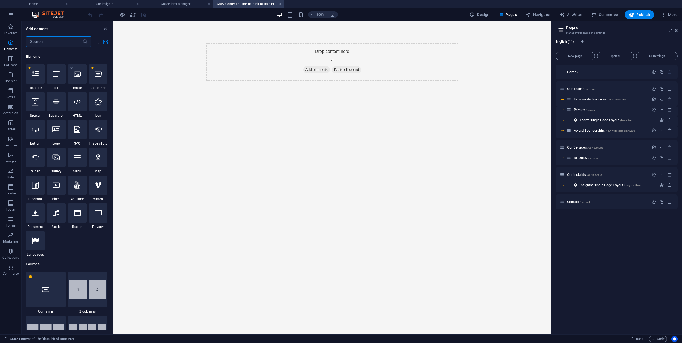
scroll to position [57, 0]
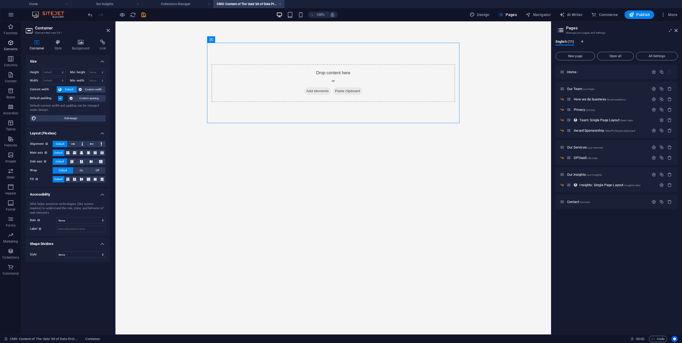
click at [10, 47] on p "Elements" at bounding box center [11, 49] width 14 height 4
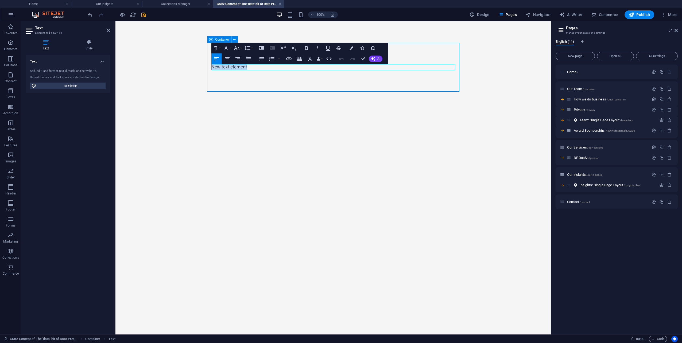
drag, startPoint x: 229, startPoint y: 71, endPoint x: 229, endPoint y: 67, distance: 3.2
click at [229, 70] on div "New text element" at bounding box center [333, 67] width 252 height 49
click at [229, 67] on p "New text element" at bounding box center [333, 67] width 244 height 6
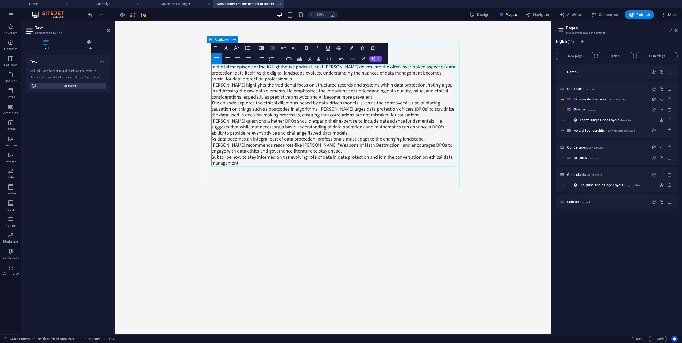
click at [282, 78] on p "In the latest episode of the IG Lighthouse podcast, host Scott Sammons delves i…" at bounding box center [333, 73] width 244 height 18
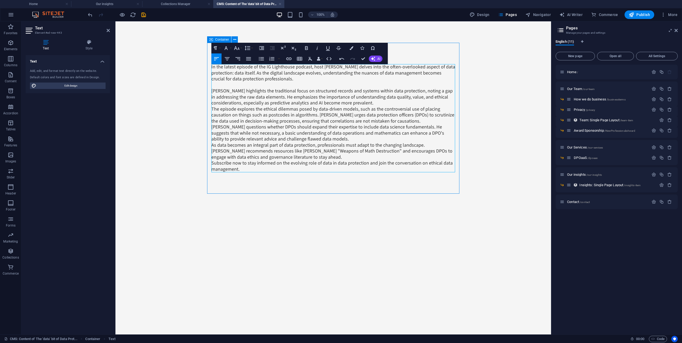
click at [353, 103] on p "Scott highlights the traditional focus on structured records and systems within…" at bounding box center [333, 97] width 244 height 18
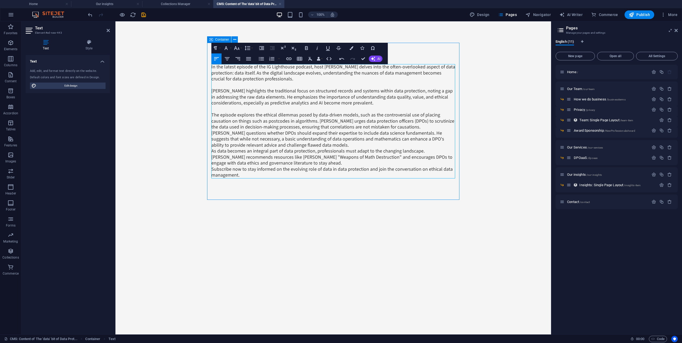
click at [404, 127] on p "The episode explores the ethical dilemmas posed by data-driven models, such as …" at bounding box center [333, 121] width 244 height 18
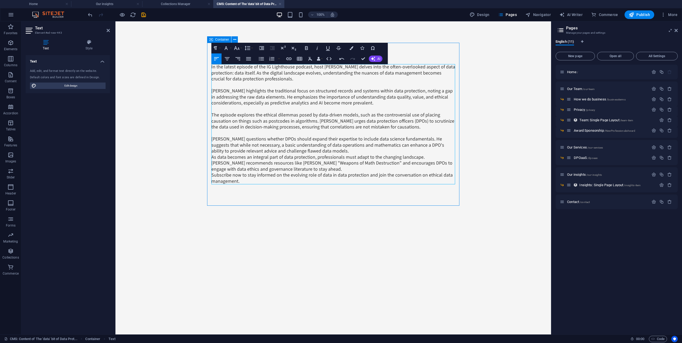
click at [311, 149] on p "Scott questions whether DPOs should expand their expertise to include data scie…" at bounding box center [333, 145] width 244 height 18
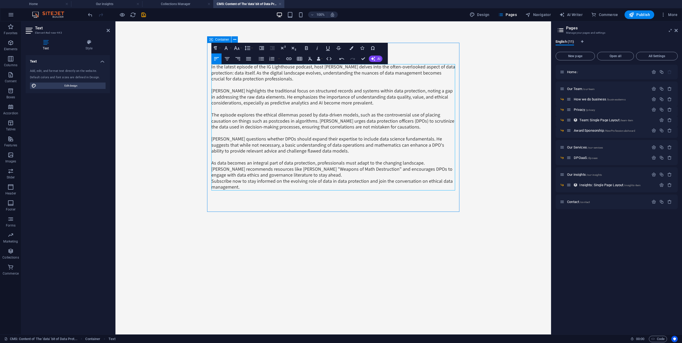
click at [312, 175] on p "As data becomes an integral part of data protection, professionals must adapt t…" at bounding box center [333, 169] width 244 height 18
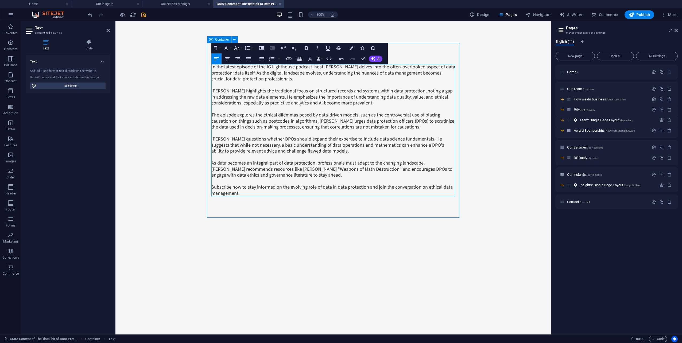
click at [251, 194] on p "Subscribe now to stay informed on the evolving role of data in data protection …" at bounding box center [333, 190] width 244 height 12
click at [280, 208] on p "Links mentioned in the episode:" at bounding box center [333, 206] width 244 height 6
click at [259, 212] on p at bounding box center [333, 212] width 244 height 6
click at [234, 214] on p at bounding box center [333, 212] width 244 height 6
click at [228, 212] on p at bounding box center [333, 212] width 244 height 6
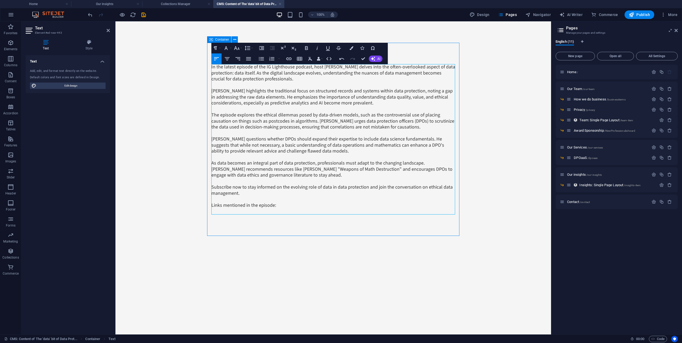
click at [227, 212] on p at bounding box center [333, 212] width 244 height 6
click at [225, 217] on p at bounding box center [333, 218] width 244 height 6
click at [218, 223] on p at bounding box center [333, 224] width 244 height 6
click at [237, 206] on p "Links mentioned in the episode:" at bounding box center [333, 206] width 244 height 6
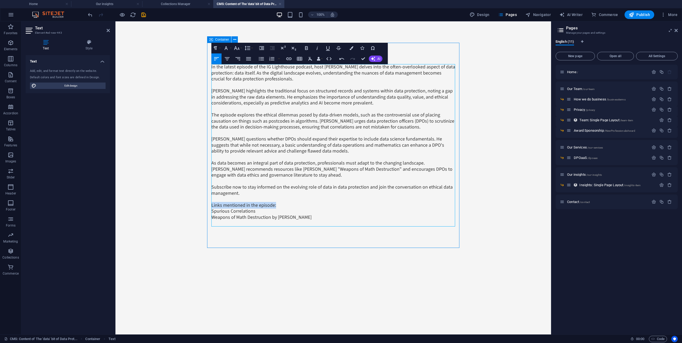
click at [237, 206] on p "Links mentioned in the episode:" at bounding box center [333, 206] width 244 height 6
click at [226, 219] on p "Weapons of Math Destruction by Cathy O'Neil" at bounding box center [333, 218] width 244 height 6
click at [222, 222] on p at bounding box center [333, 224] width 244 height 6
click at [219, 223] on p at bounding box center [333, 224] width 244 height 6
drag, startPoint x: 368, startPoint y: 225, endPoint x: 373, endPoint y: 227, distance: 5.3
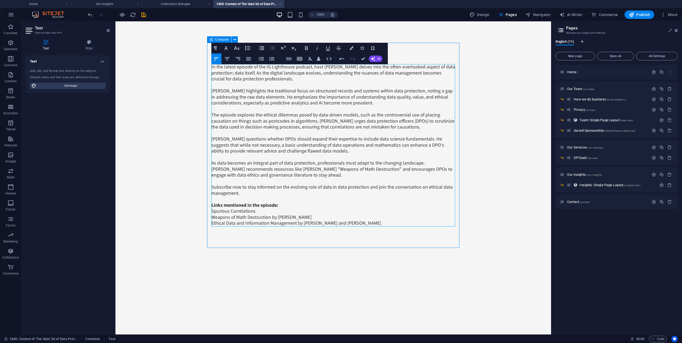
click at [368, 225] on p "Ethical Data and Information Management by Katherine O'Keefe and Daragh O'Brien" at bounding box center [333, 224] width 244 height 6
click at [389, 223] on p "Ethical Data and Information Management by Katherine O'Keefe and Daragh O Brien" at bounding box center [333, 224] width 244 height 6
drag, startPoint x: 395, startPoint y: 223, endPoint x: 297, endPoint y: 224, distance: 98.4
click at [297, 224] on p "Ethical Data and Information Management by Katherine O'Keefe and Daragh O Brien" at bounding box center [333, 224] width 244 height 6
copy p "by Katherine O'Keefe and Daragh O Brien"
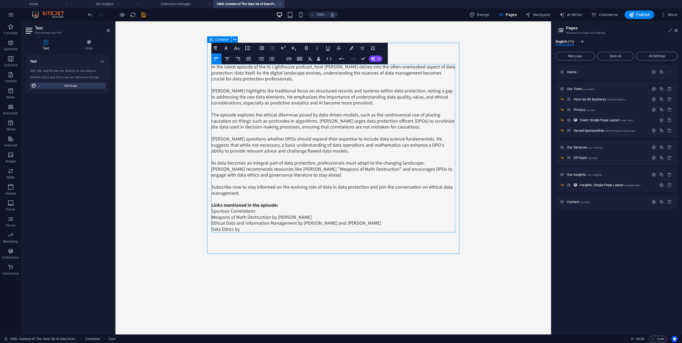
drag, startPoint x: 251, startPoint y: 230, endPoint x: 235, endPoint y: 230, distance: 16.0
click at [235, 230] on p "Data Ethics by" at bounding box center [333, 230] width 244 height 6
click at [315, 236] on div "In the latest episode of the IG Lighthouse podcast, host Scott Sammons delves i…" at bounding box center [333, 148] width 252 height 211
click at [447, 245] on div "In the latest episode of the IG Lighthouse podcast, host Scott Sammons delves i…" at bounding box center [333, 148] width 252 height 211
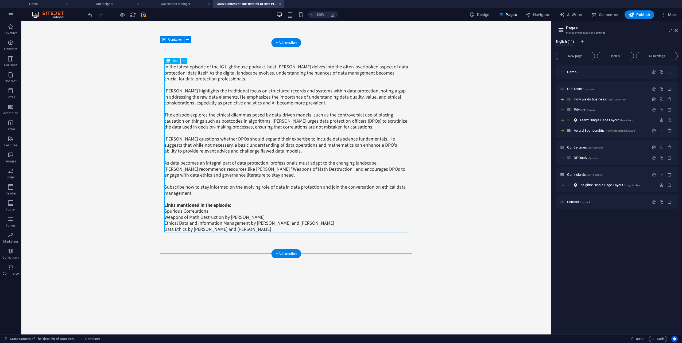
click at [216, 211] on div "In the latest episode of the IG Lighthouse podcast, host Scott Sammons delves i…" at bounding box center [286, 148] width 244 height 168
click at [239, 207] on div "In the latest episode of the IG Lighthouse podcast, host Scott Sammons delves i…" at bounding box center [286, 148] width 244 height 168
click at [143, 15] on icon "save" at bounding box center [144, 15] width 6 height 6
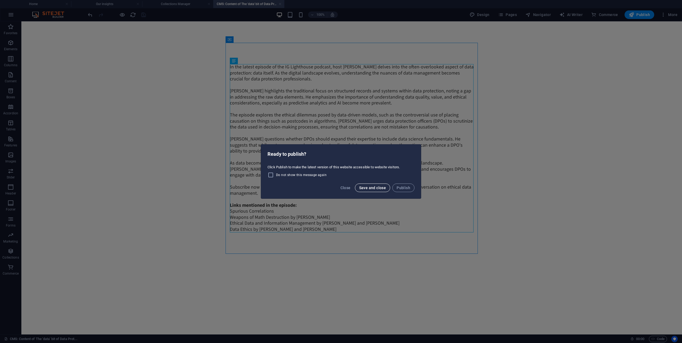
click at [379, 188] on span "Save and close" at bounding box center [372, 188] width 27 height 4
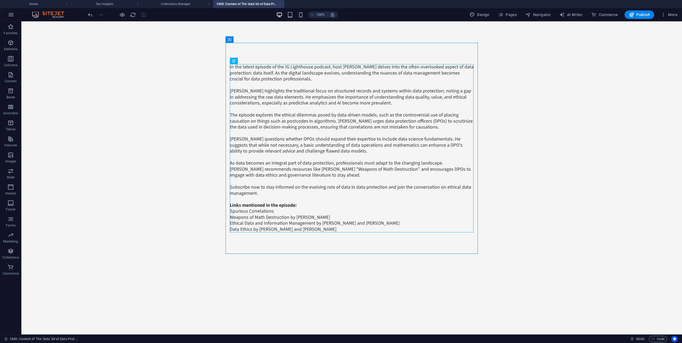
click at [279, 5] on link at bounding box center [280, 4] width 3 height 5
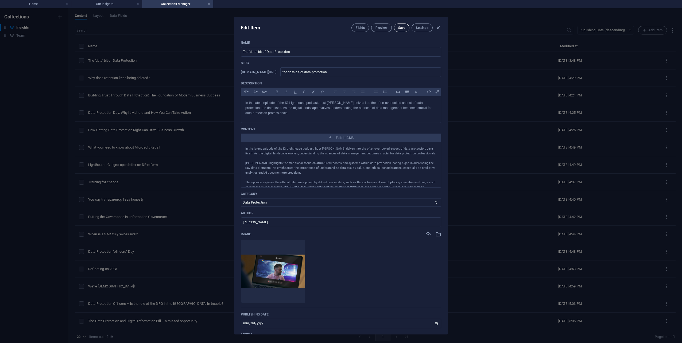
click at [400, 27] on span "Save" at bounding box center [401, 28] width 7 height 4
click at [439, 28] on icon "button" at bounding box center [438, 28] width 6 height 6
type input "the-data-bit-of-data-protection"
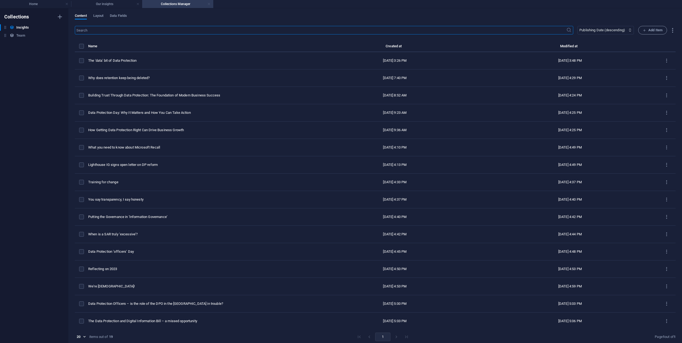
click at [209, 4] on link at bounding box center [208, 4] width 3 height 5
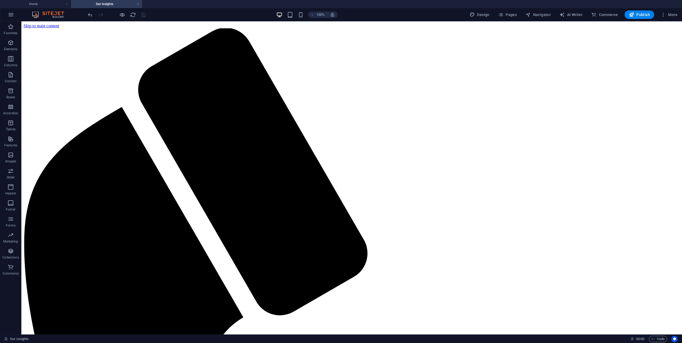
scroll to position [80, 0]
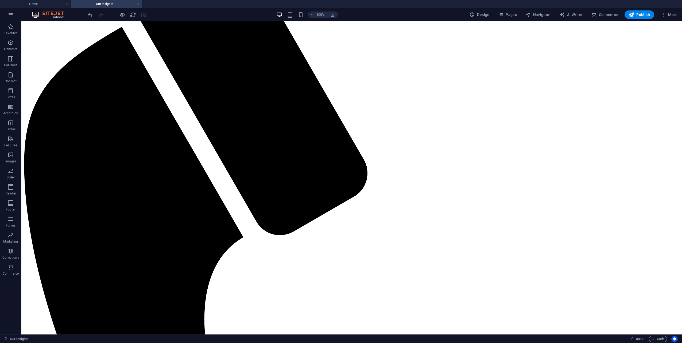
click at [138, 5] on link at bounding box center [137, 4] width 3 height 5
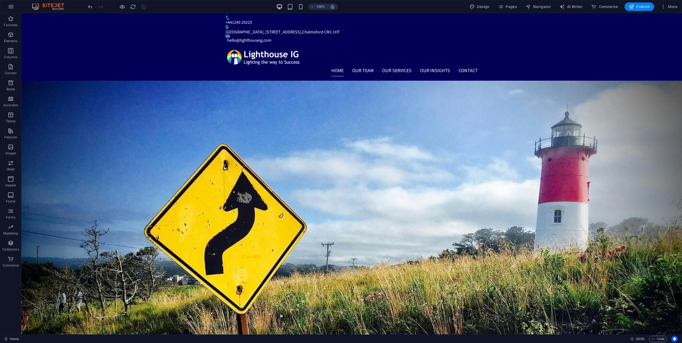
drag, startPoint x: 646, startPoint y: 5, endPoint x: 596, endPoint y: 6, distance: 50.3
click at [646, 5] on span "Publish" at bounding box center [639, 6] width 21 height 5
